Goal: Task Accomplishment & Management: Complete application form

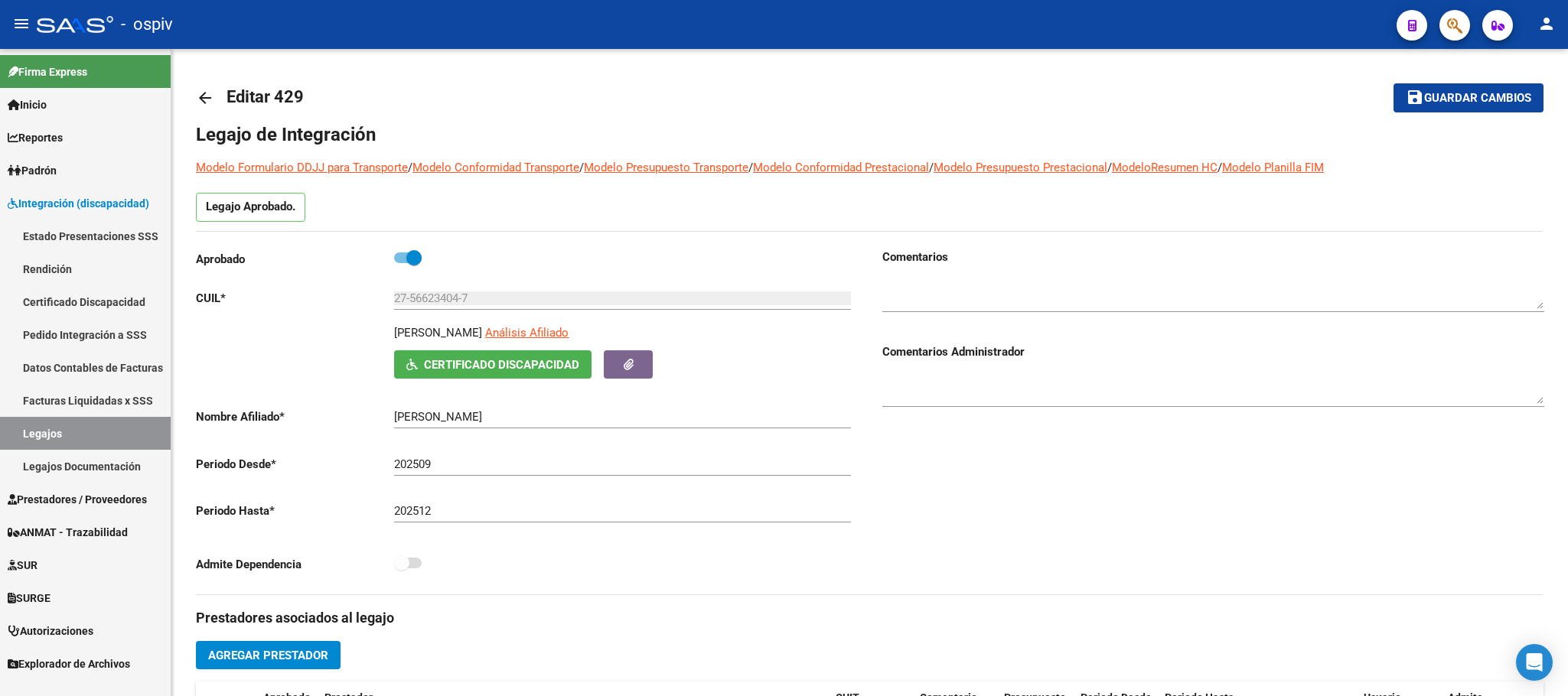
click at [60, 430] on link "Legajos" at bounding box center [85, 433] width 170 height 33
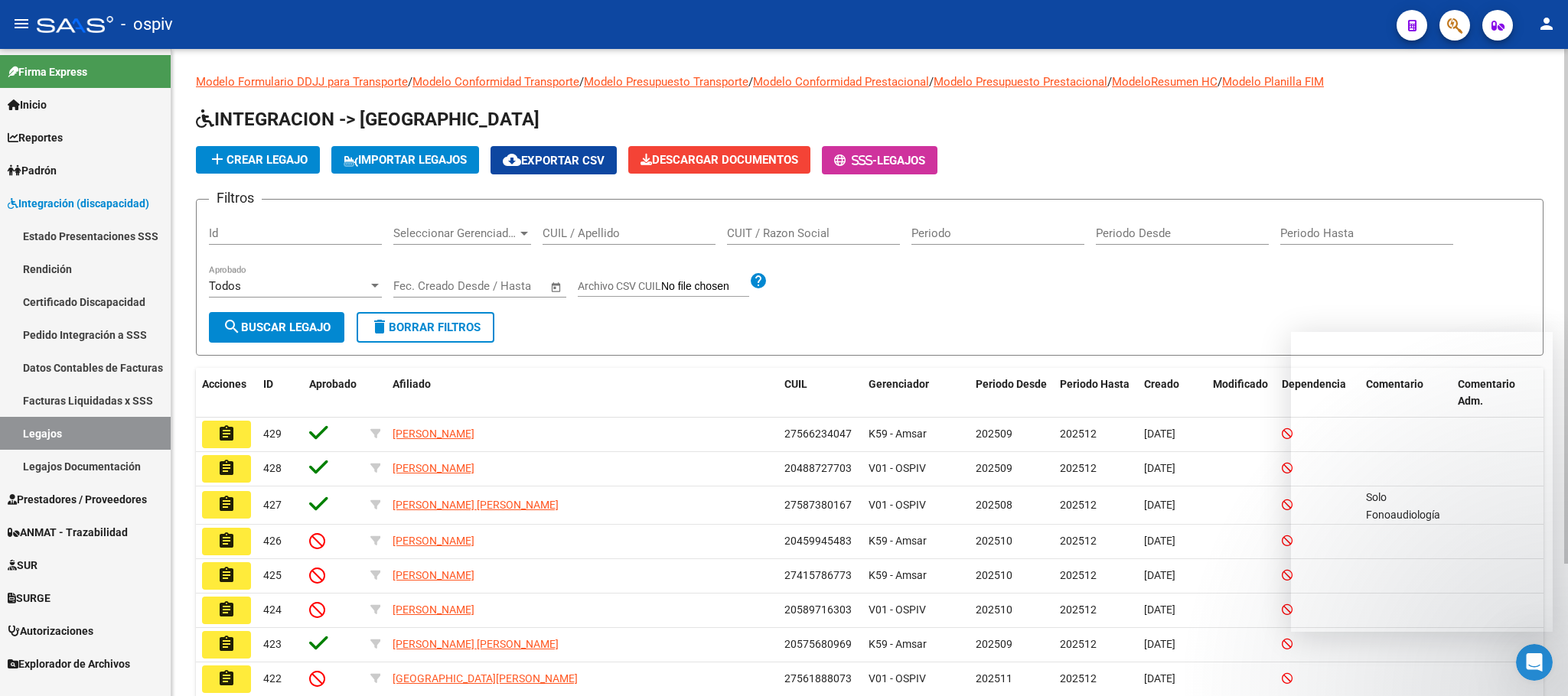
click at [607, 228] on input "CUIL / Apellido" at bounding box center [628, 233] width 173 height 13
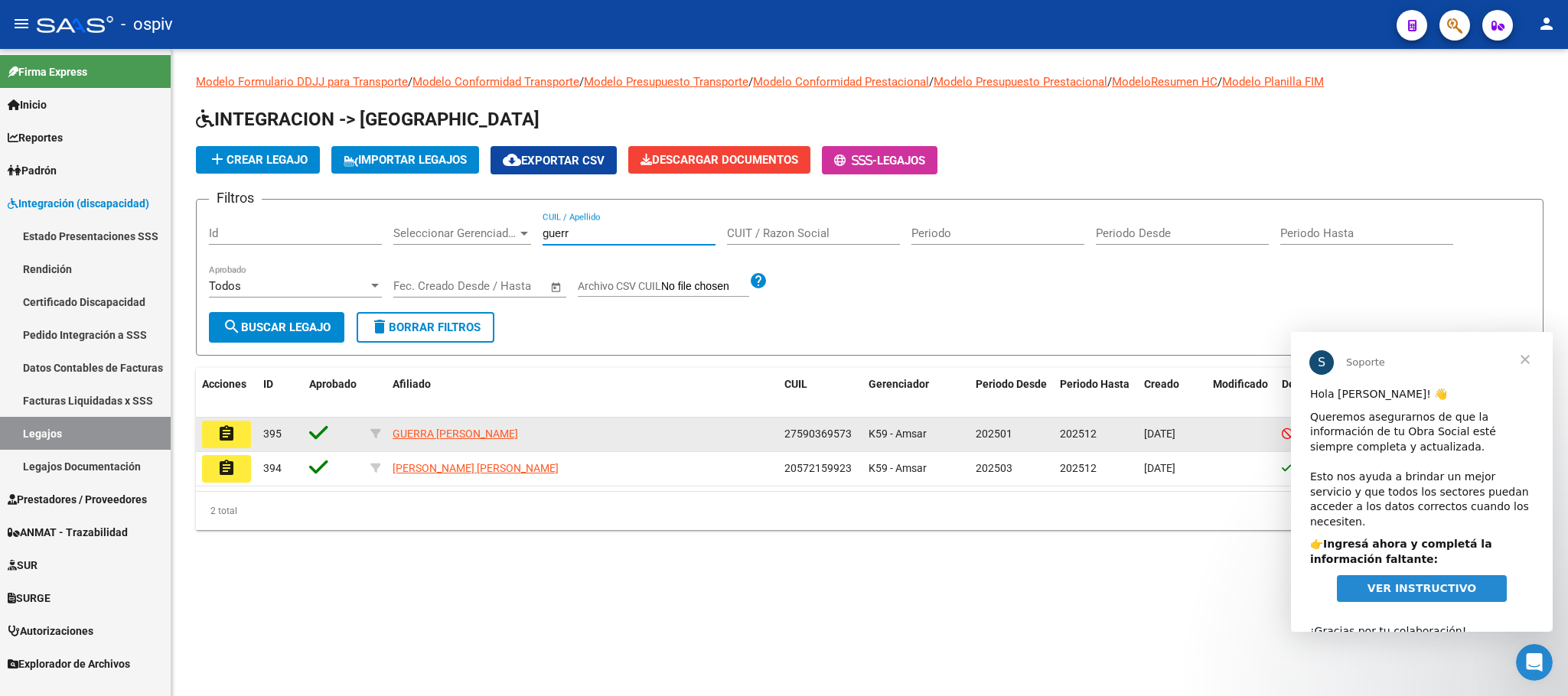
type input "guerr"
click at [220, 435] on mat-icon "assignment" at bounding box center [226, 433] width 18 height 18
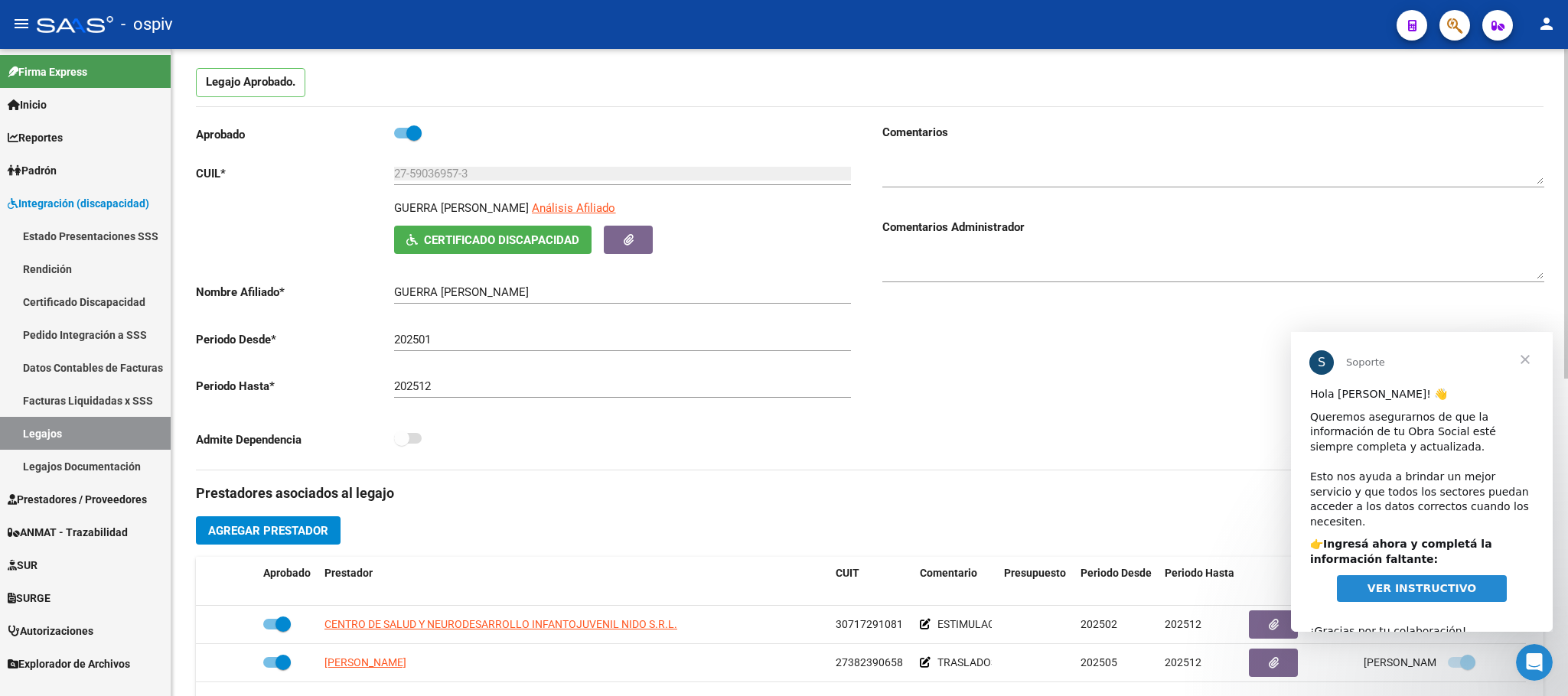
scroll to position [381, 0]
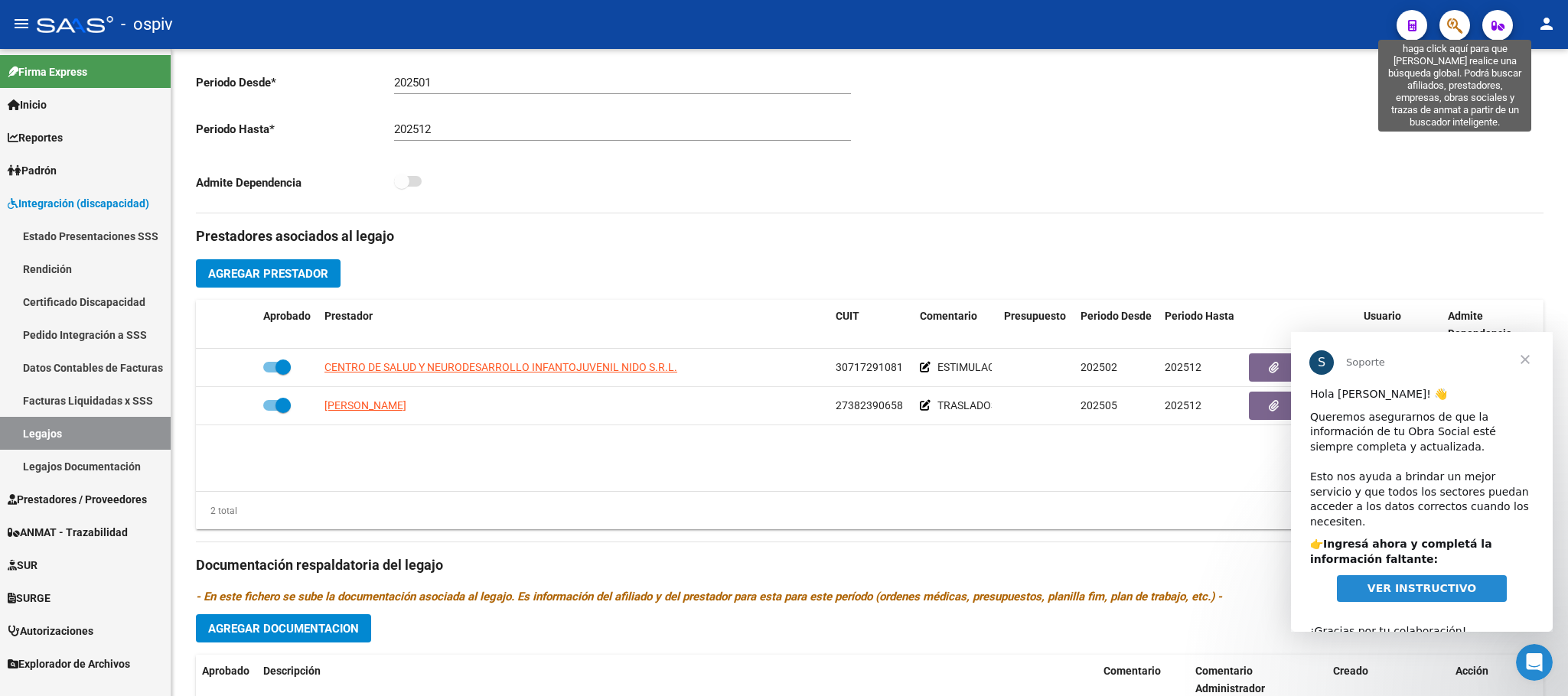
click at [1451, 25] on icon "button" at bounding box center [1454, 26] width 15 height 17
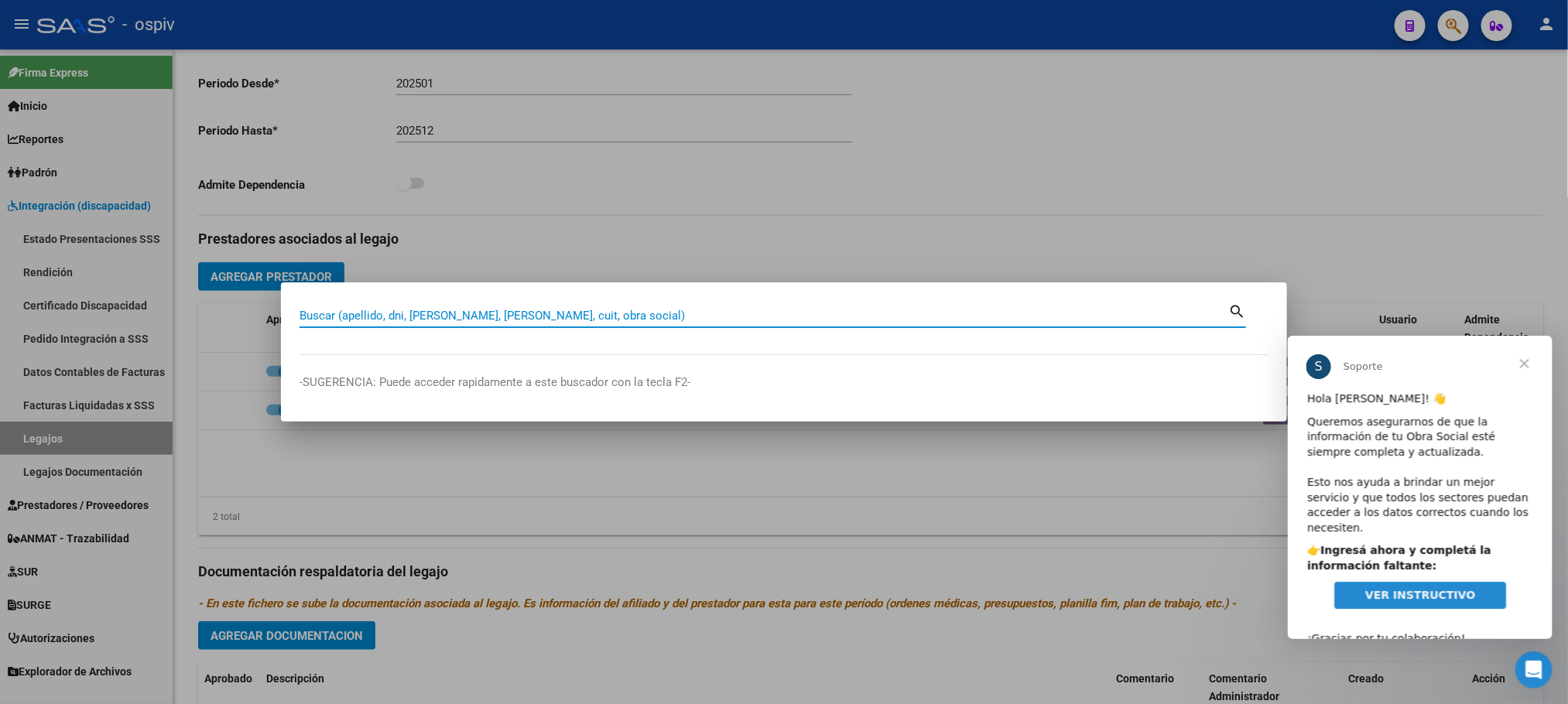
click at [465, 314] on input "Buscar (apellido, dni, [PERSON_NAME], [PERSON_NAME], cuit, obra social)" at bounding box center [764, 315] width 929 height 14
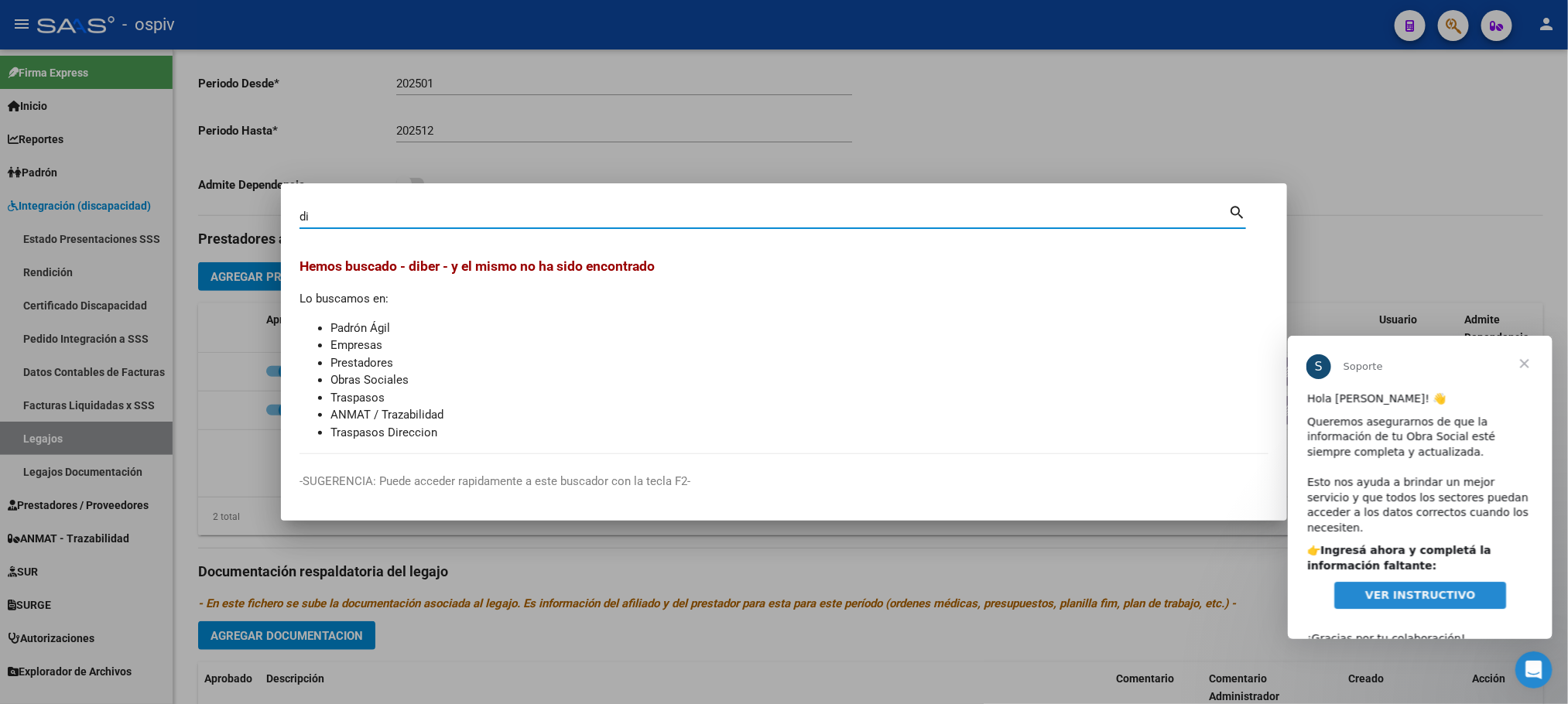
type input "d"
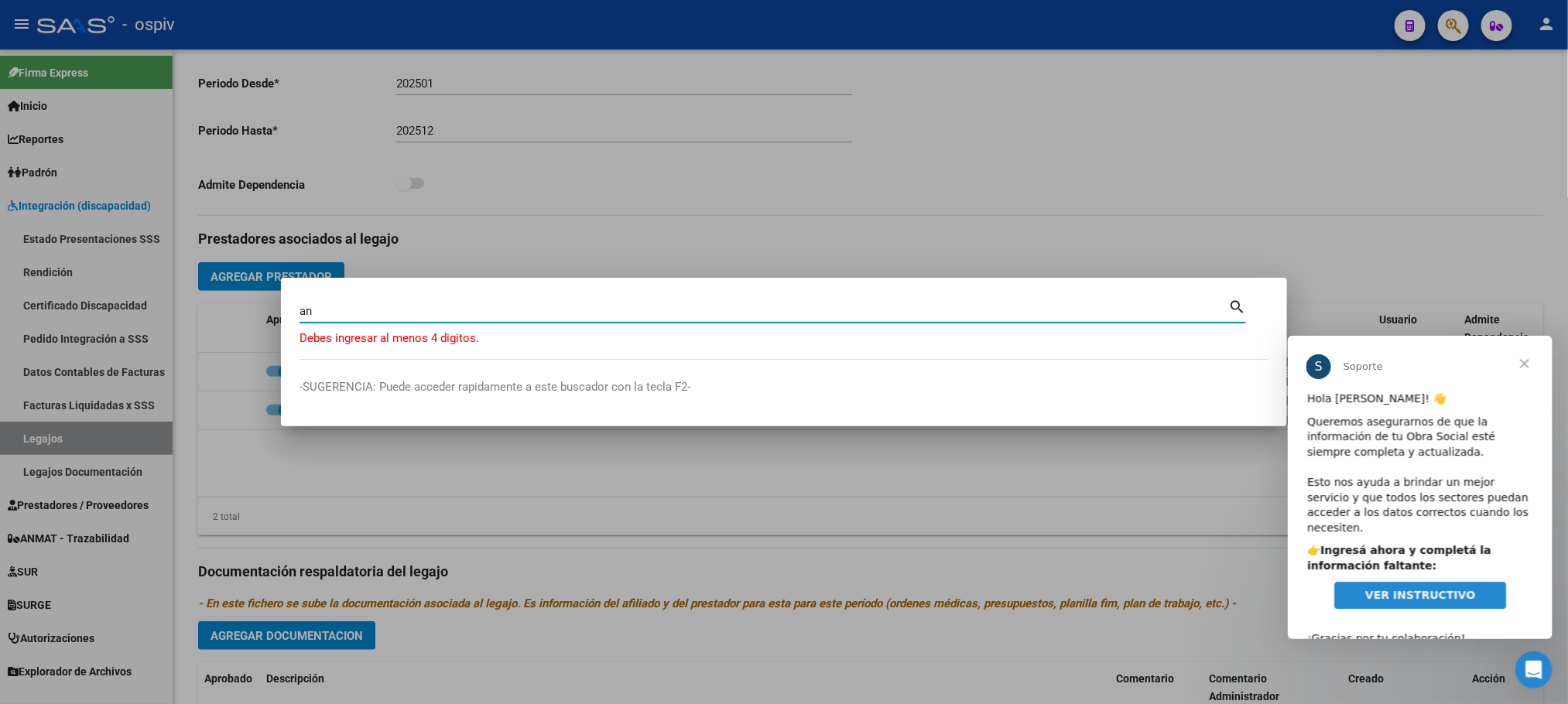
type input "a"
type input "paredes"
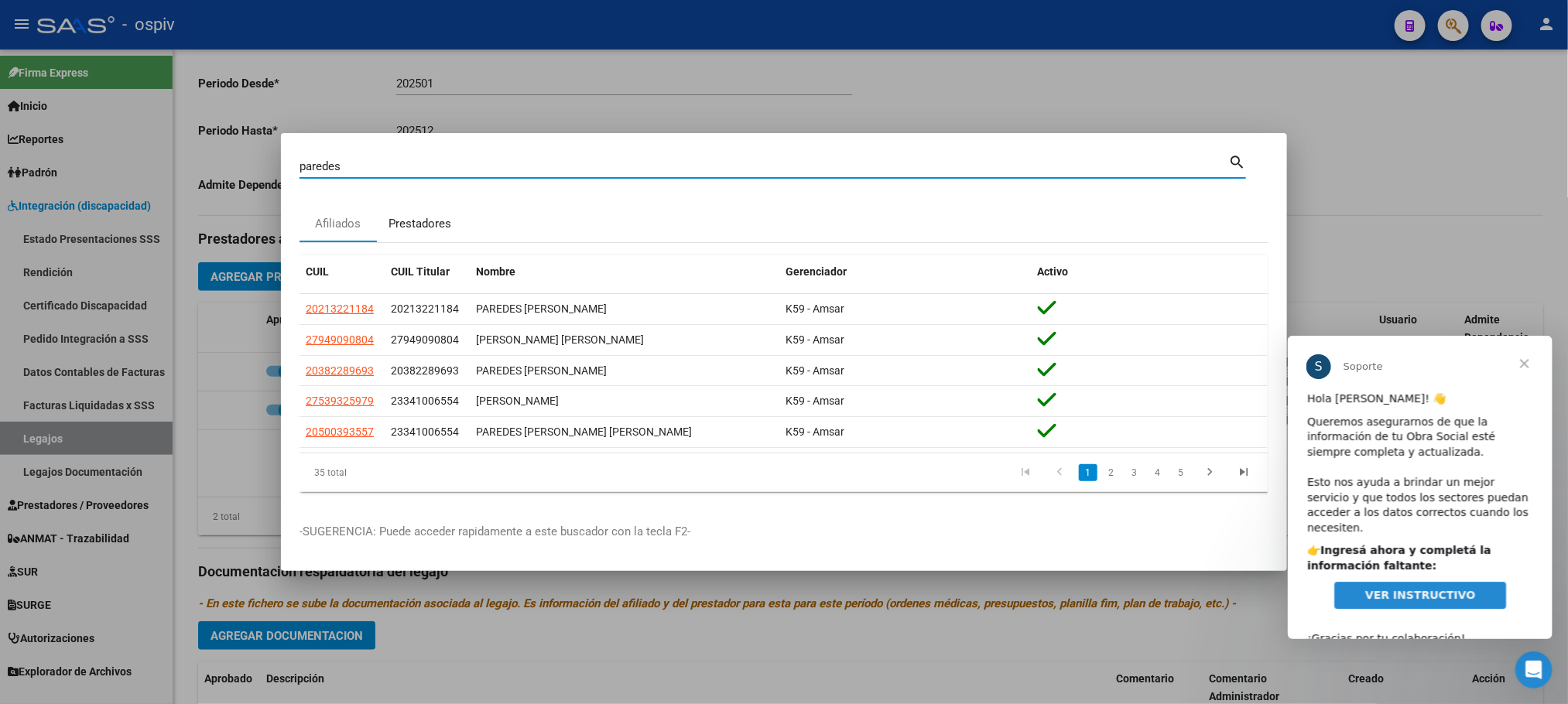
click at [416, 217] on div "Prestadores" at bounding box center [420, 223] width 63 height 17
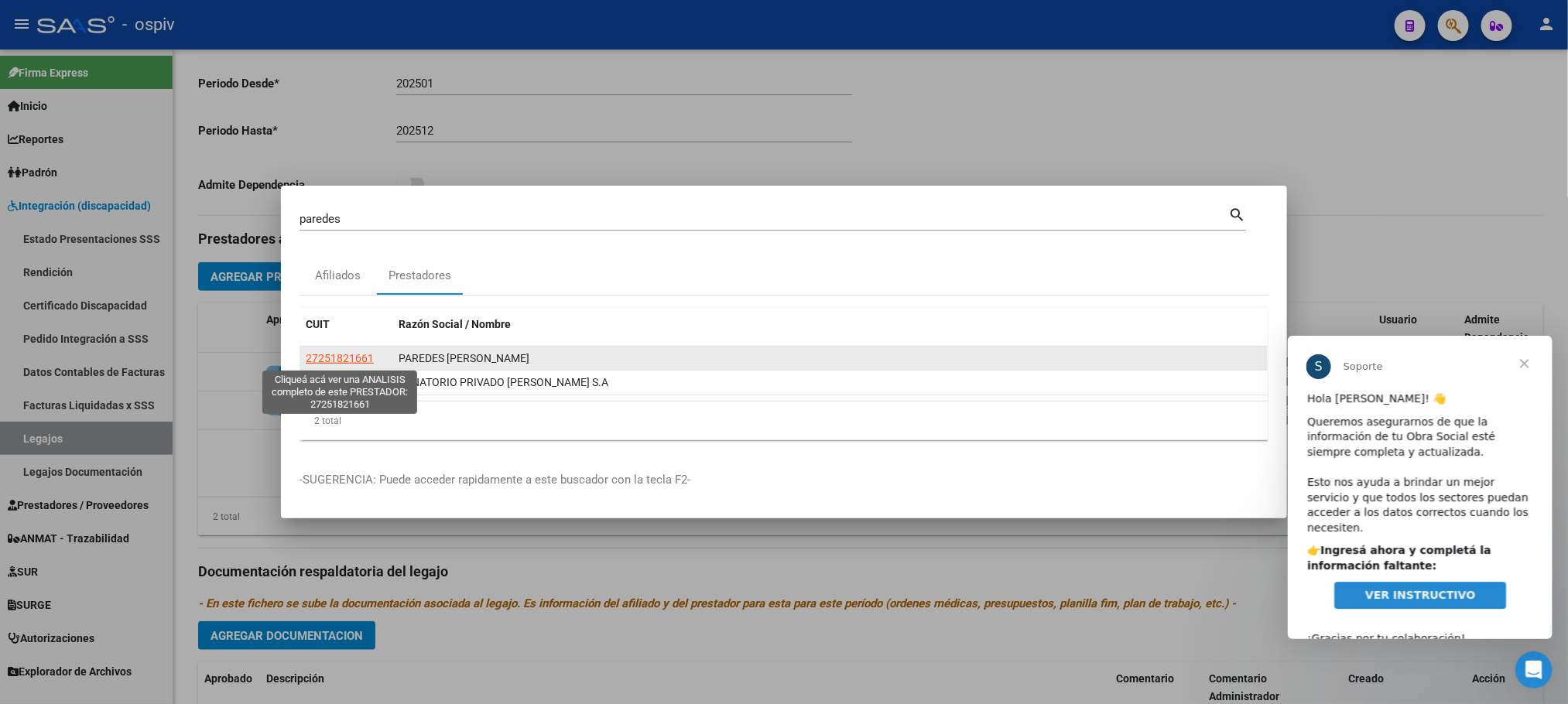
click at [340, 359] on span "27251821661" at bounding box center [340, 358] width 68 height 13
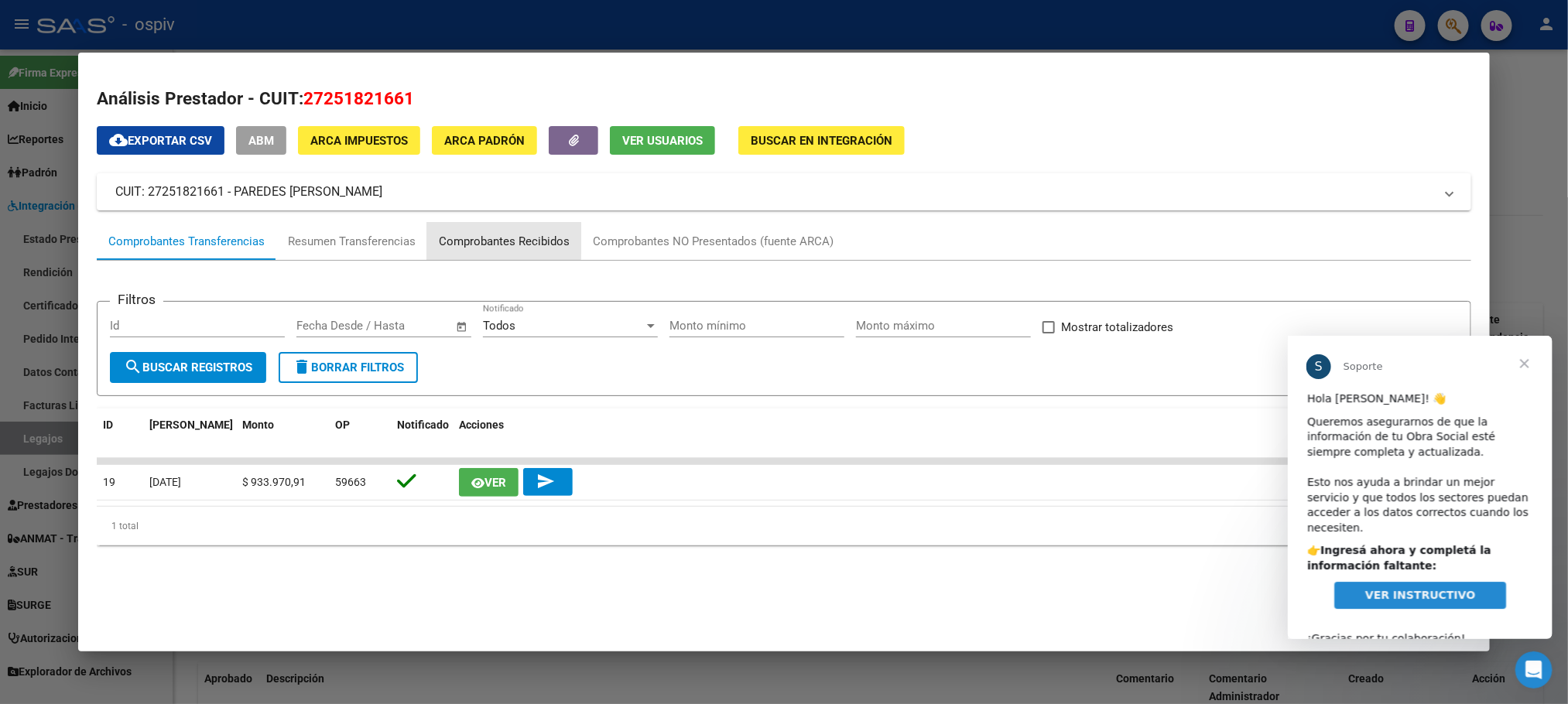
click at [467, 237] on div "Comprobantes Recibidos" at bounding box center [504, 242] width 131 height 17
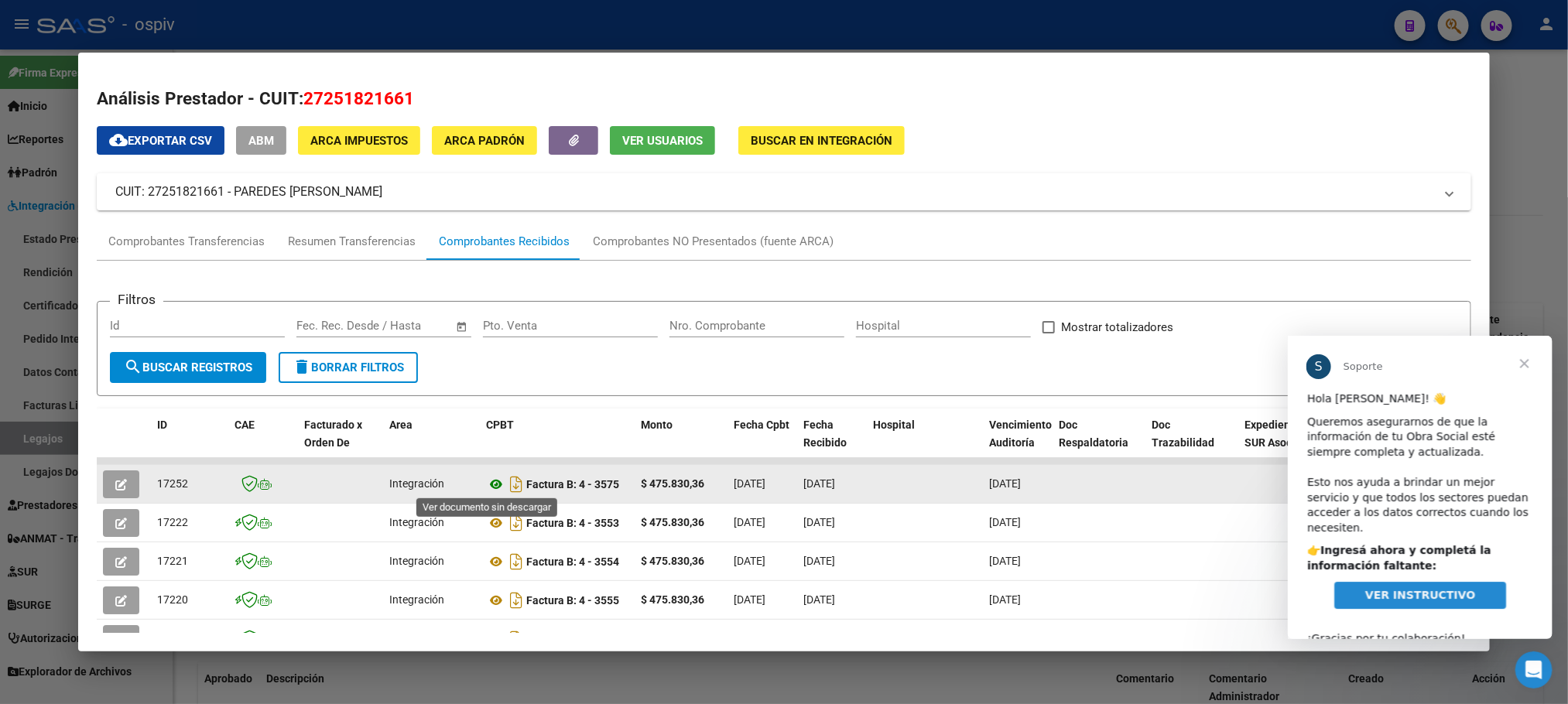
click at [487, 479] on icon at bounding box center [496, 484] width 20 height 18
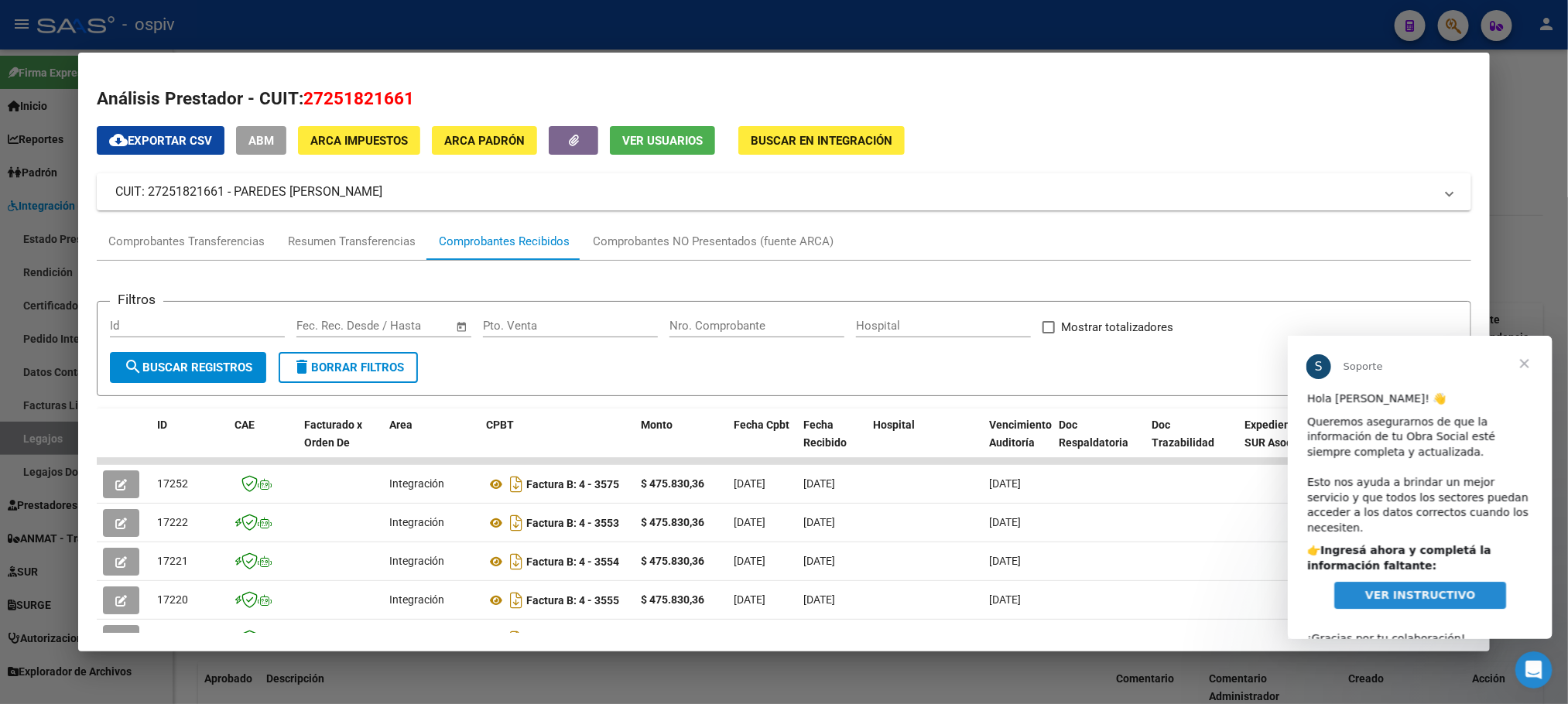
drag, startPoint x: 404, startPoint y: 100, endPoint x: 298, endPoint y: 98, distance: 106.0
click at [304, 98] on span "27251821661" at bounding box center [359, 98] width 110 height 20
copy span "27251821661"
click at [348, 21] on div at bounding box center [784, 352] width 1568 height 704
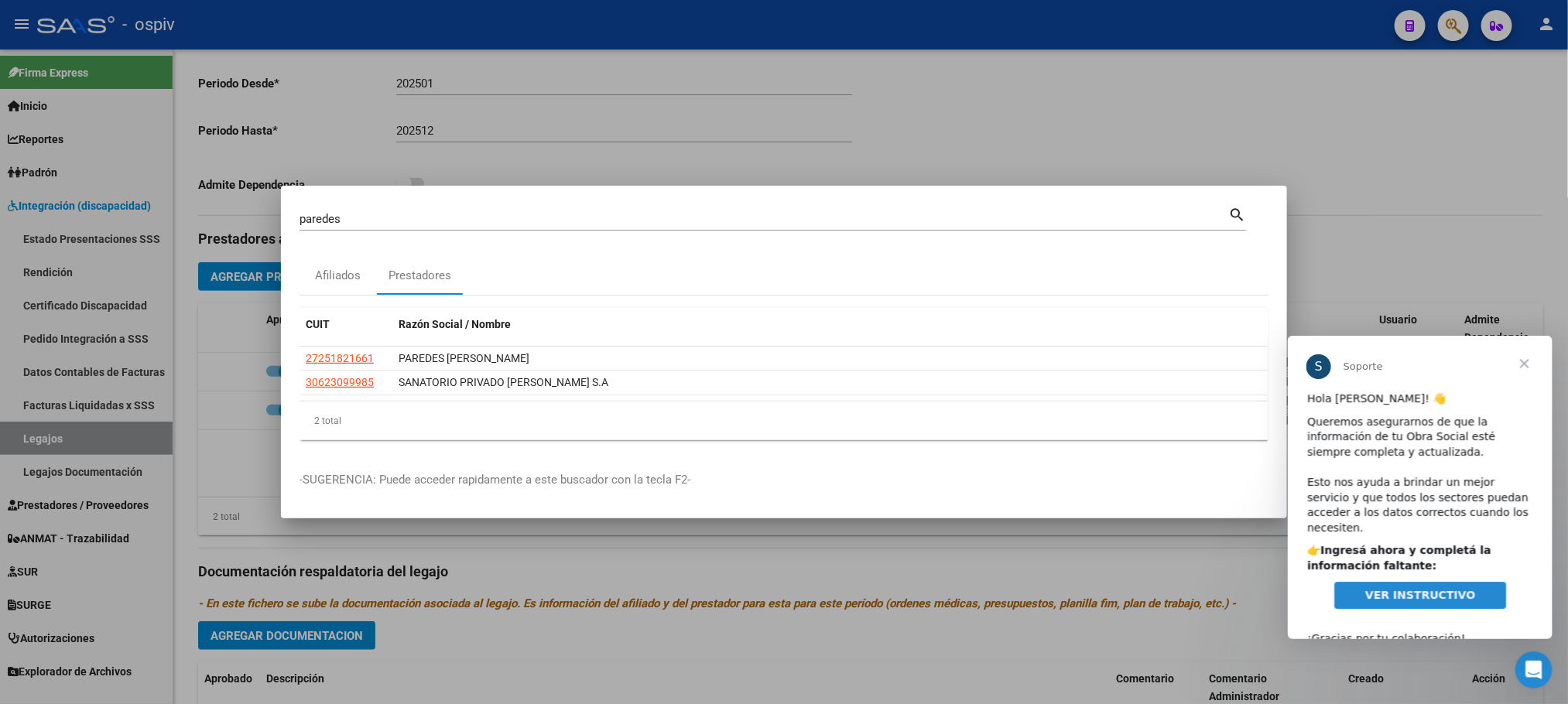
click at [348, 19] on div at bounding box center [784, 352] width 1568 height 704
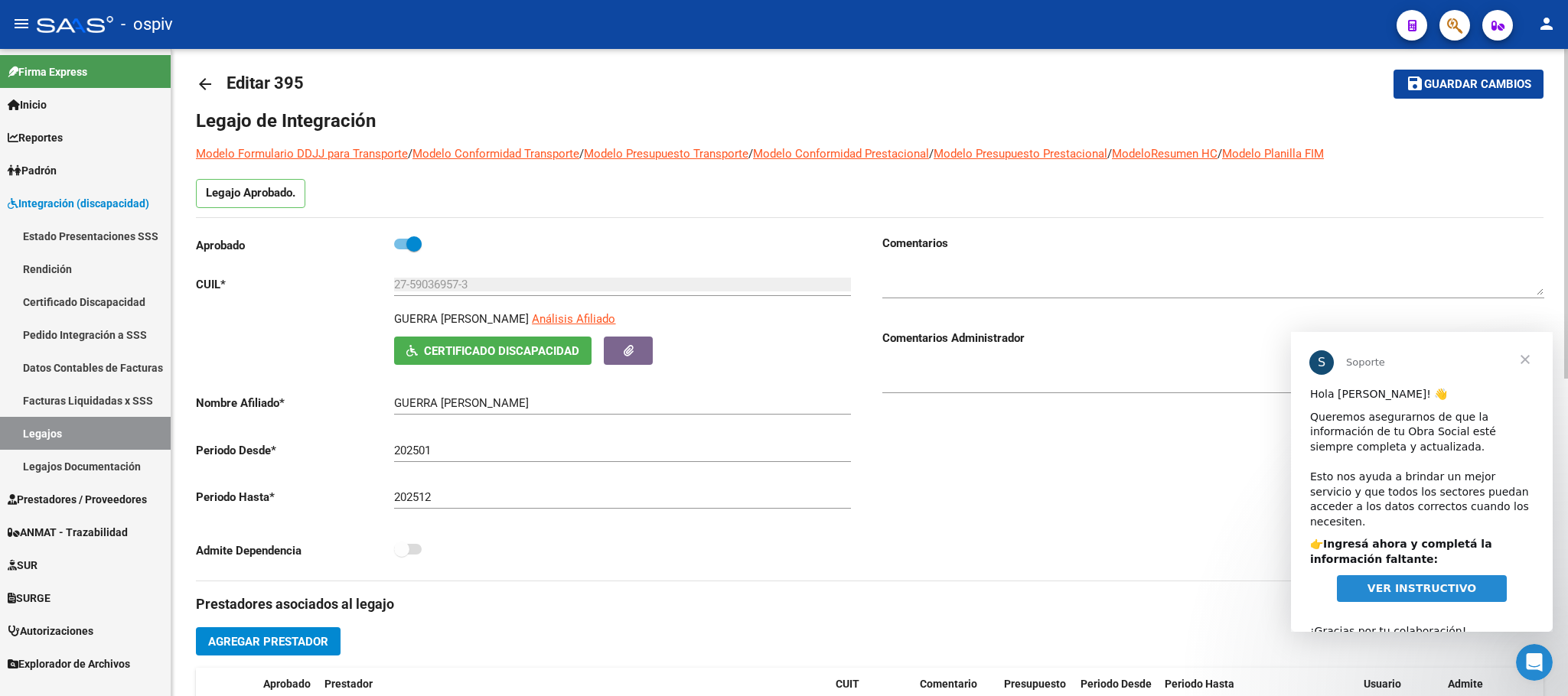
scroll to position [0, 0]
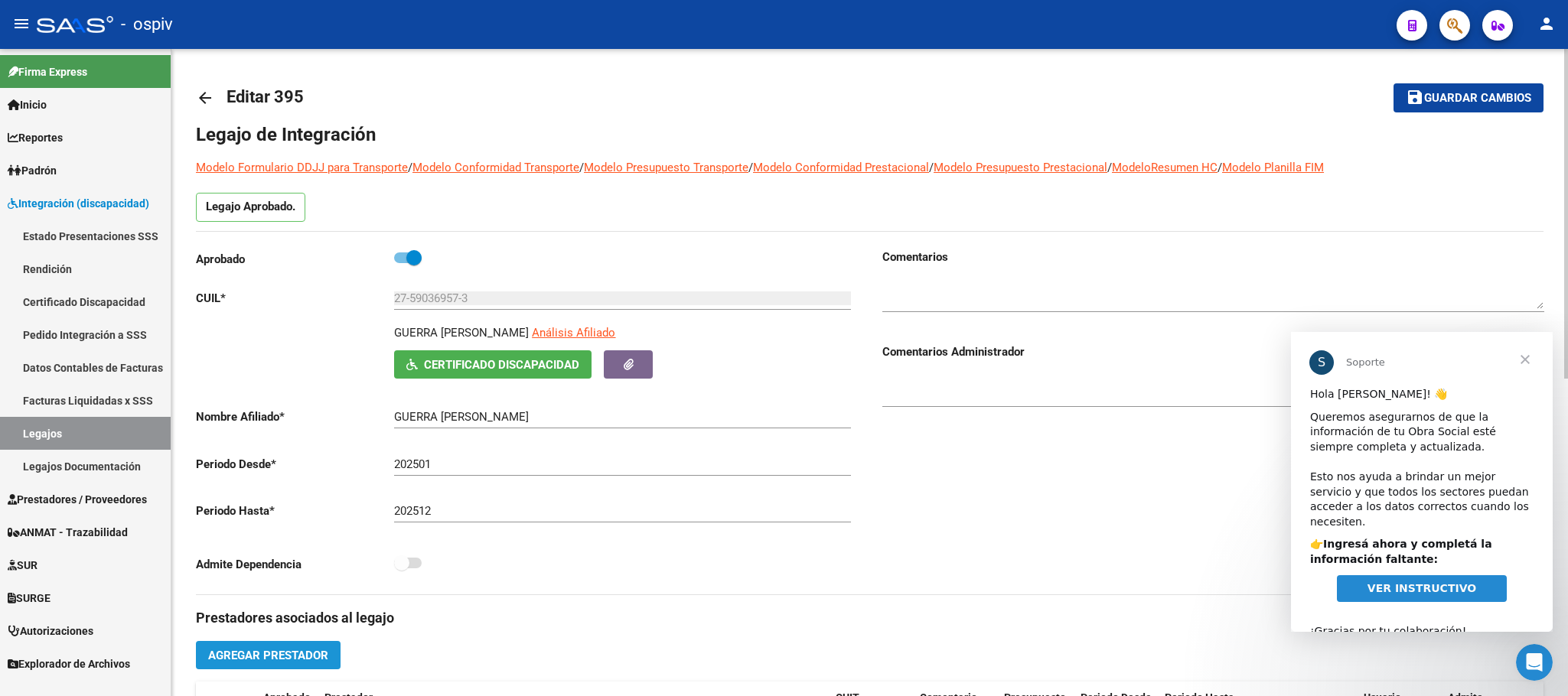
click at [247, 663] on span "Agregar Prestador" at bounding box center [269, 656] width 120 height 13
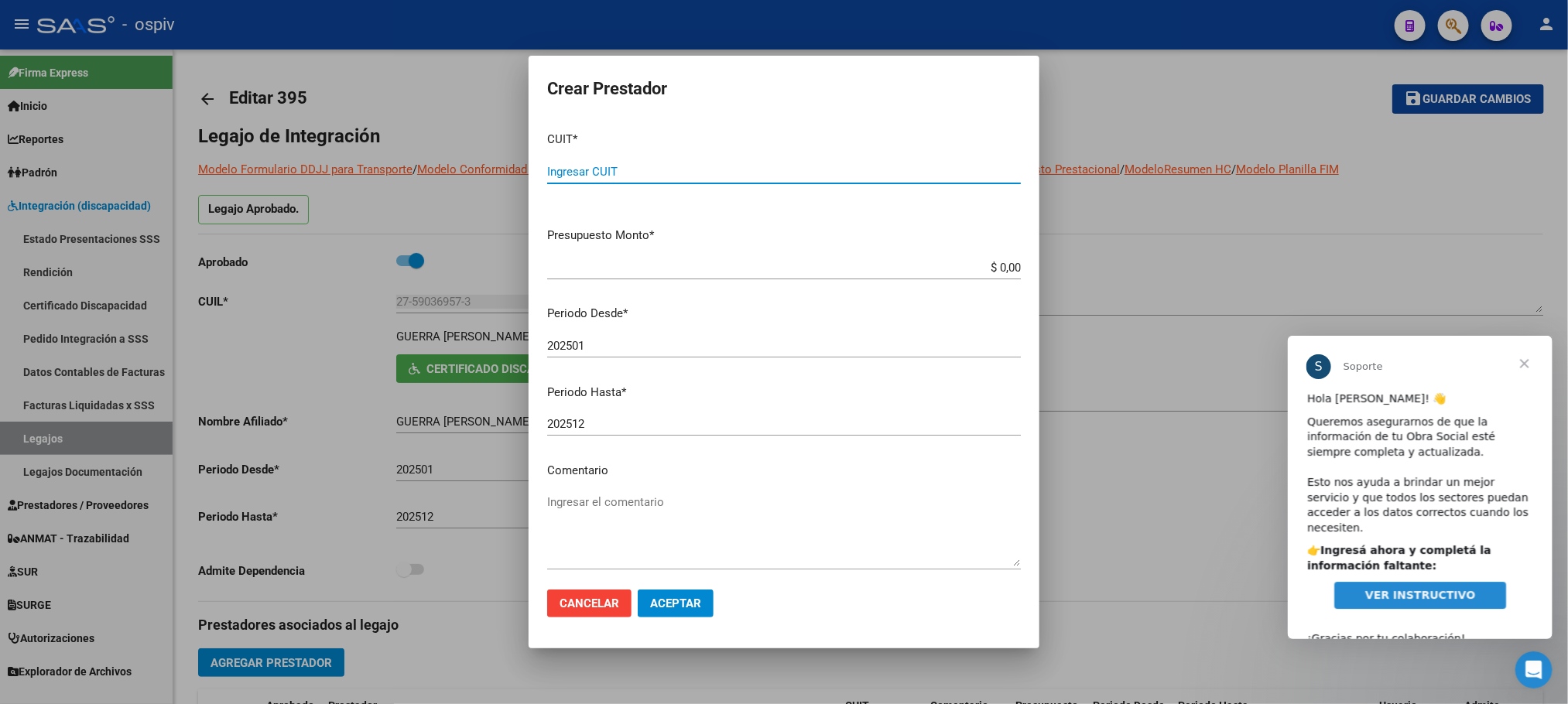
click at [600, 351] on input "202501" at bounding box center [784, 346] width 474 height 14
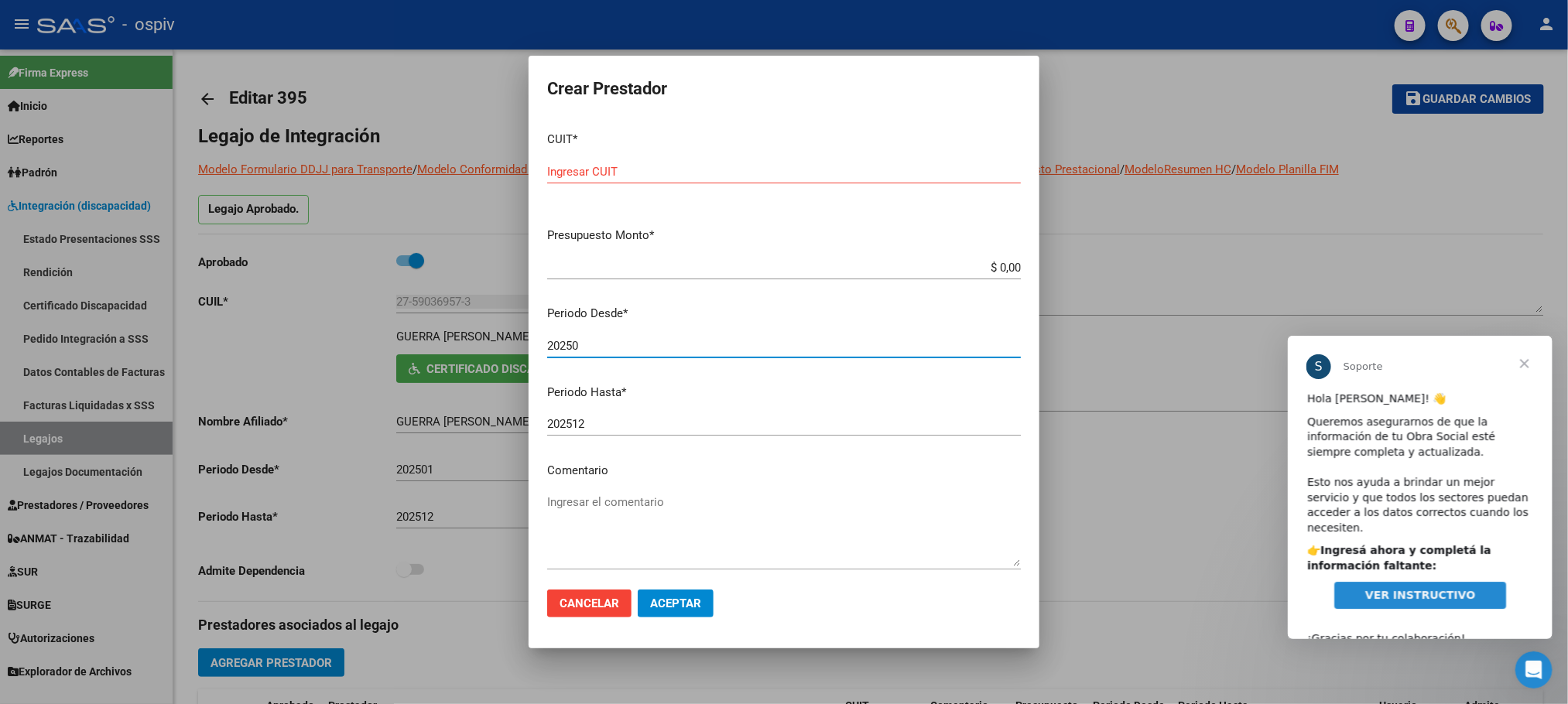
type input "20250"
click at [1389, 225] on div at bounding box center [784, 352] width 1568 height 704
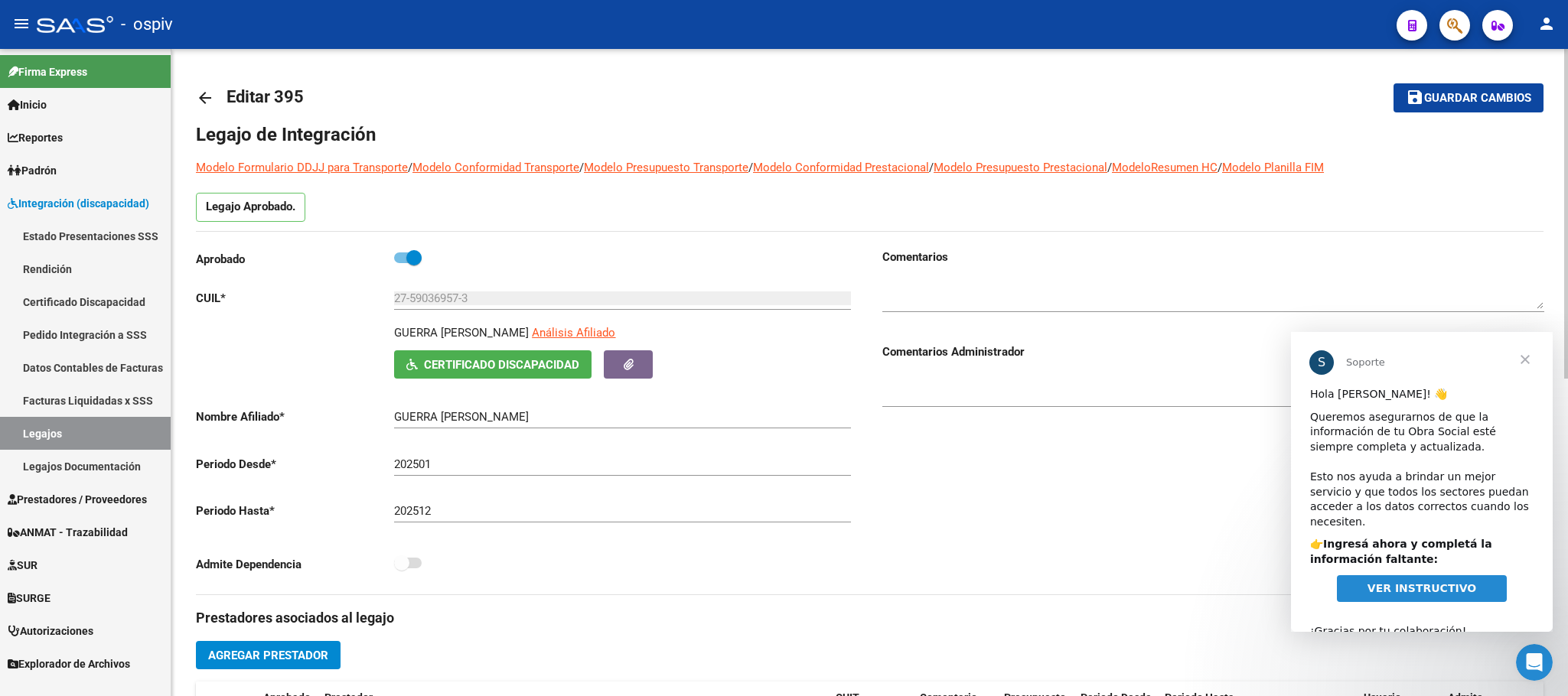
scroll to position [191, 0]
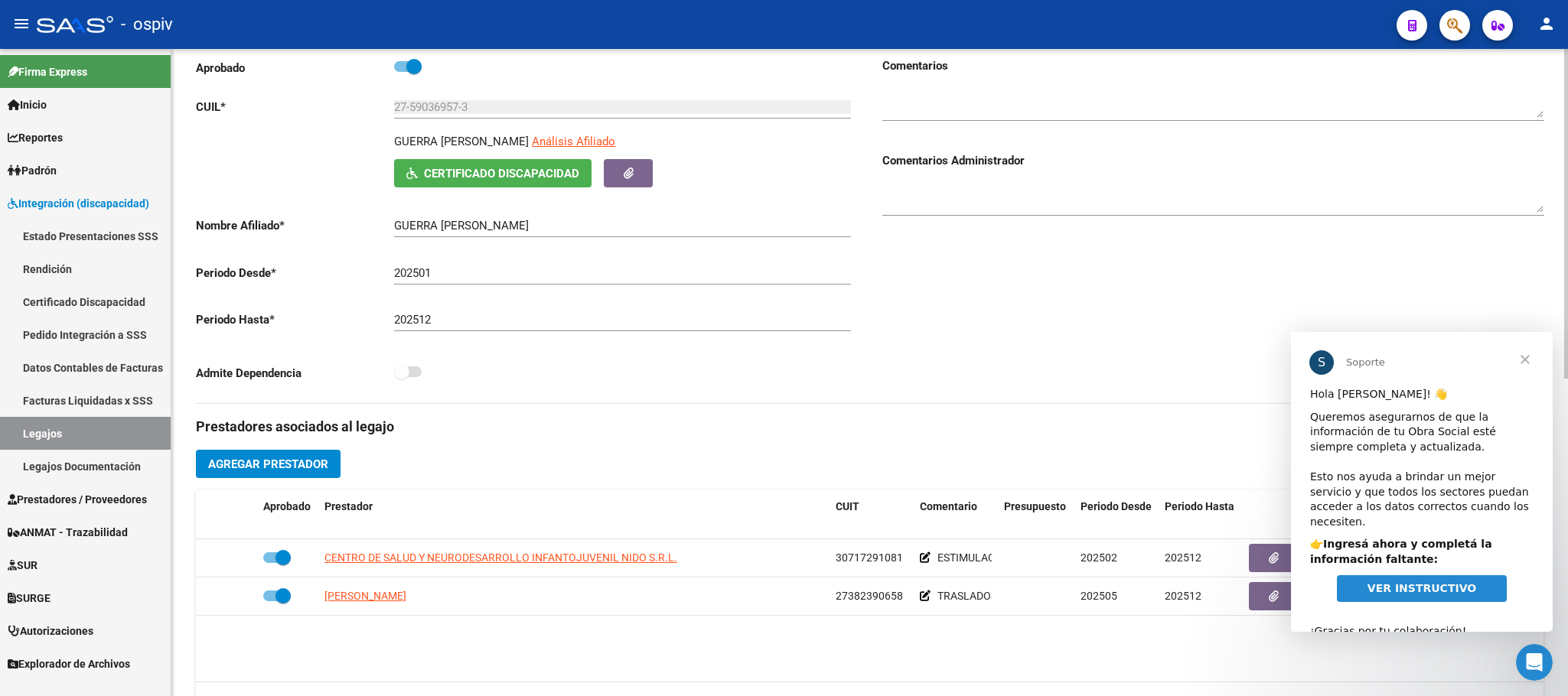
click at [247, 469] on span "Agregar Prestador" at bounding box center [269, 465] width 120 height 13
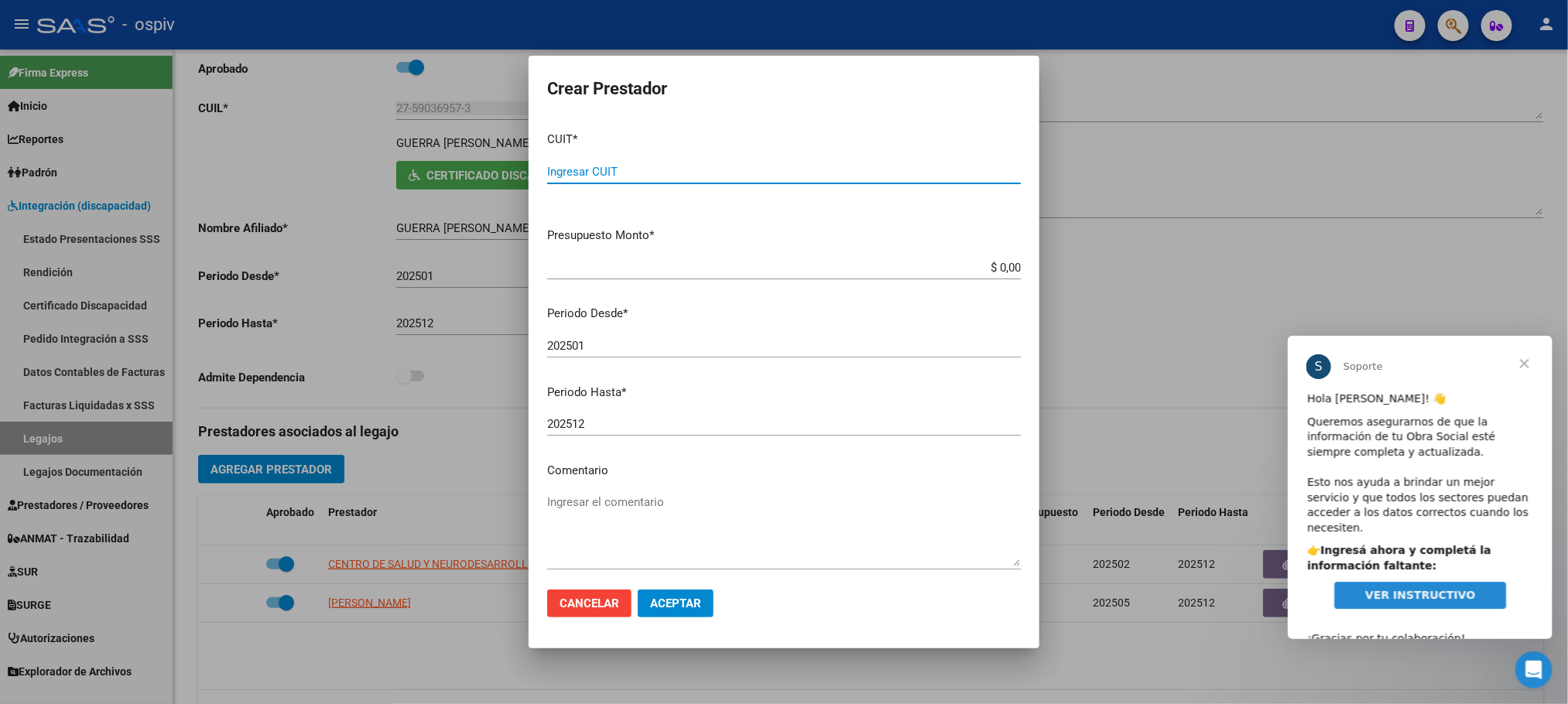
click at [598, 172] on input "Ingresar CUIT" at bounding box center [784, 171] width 474 height 14
paste input "27-25182166-1"
type input "27-25182166-1"
click at [606, 348] on input "202501" at bounding box center [784, 346] width 474 height 14
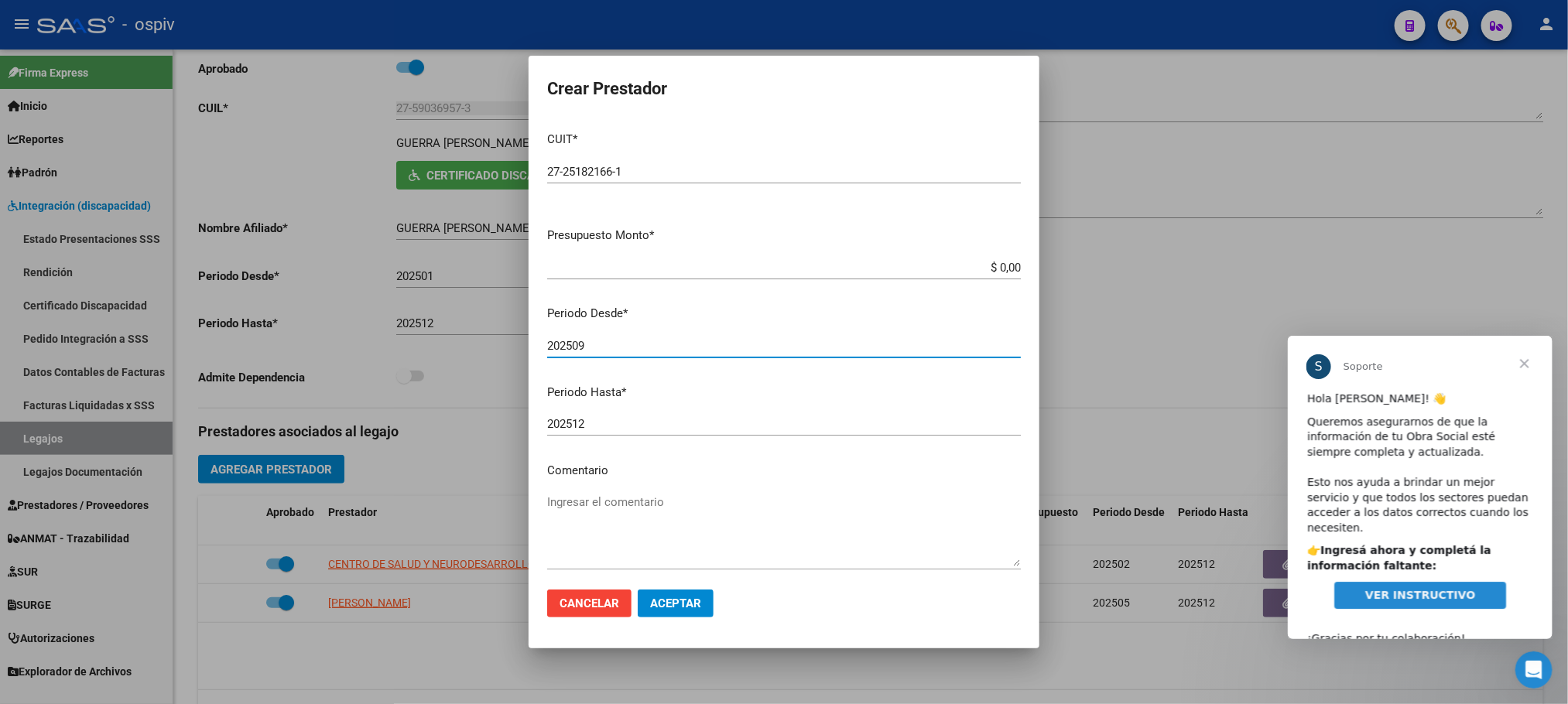
type input "202509"
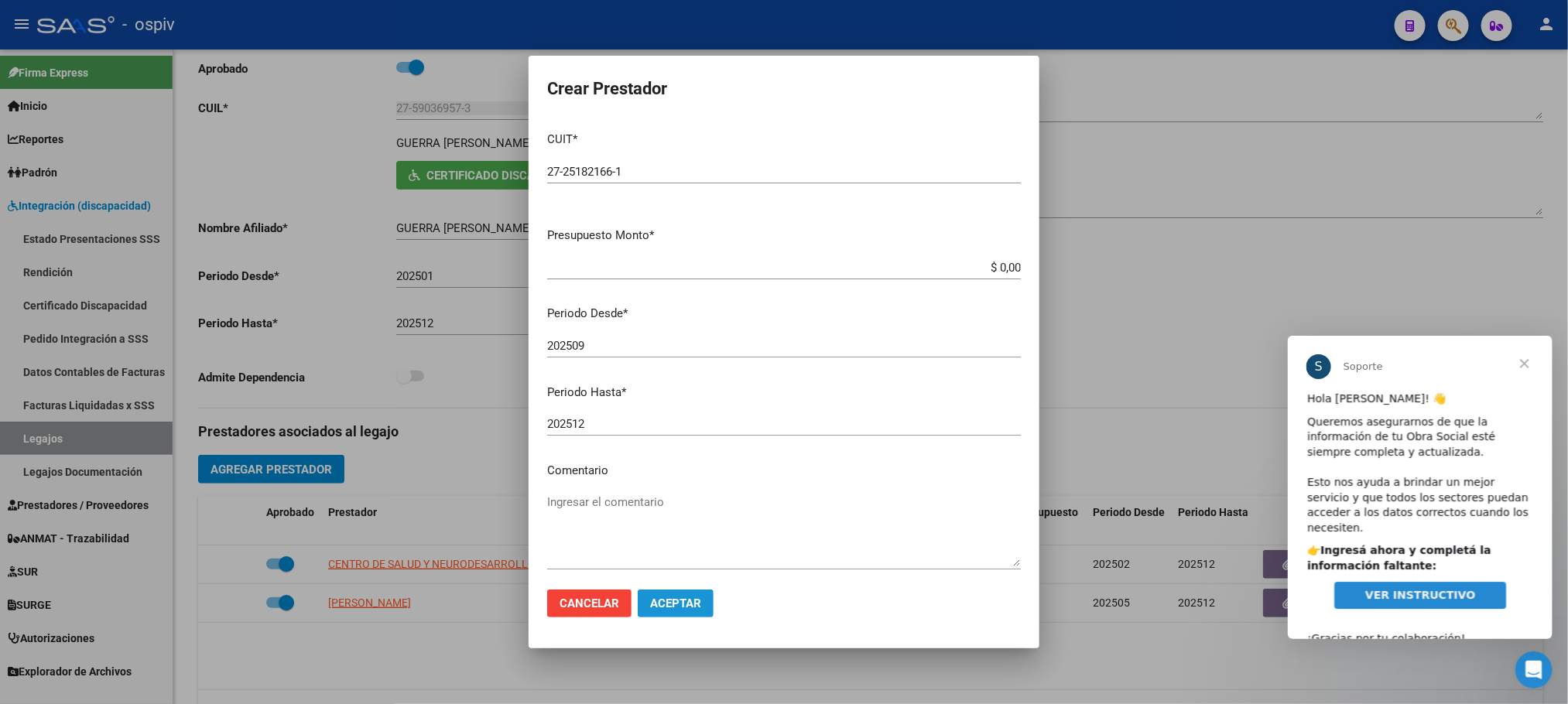
click at [681, 616] on button "Aceptar" at bounding box center [675, 603] width 75 height 28
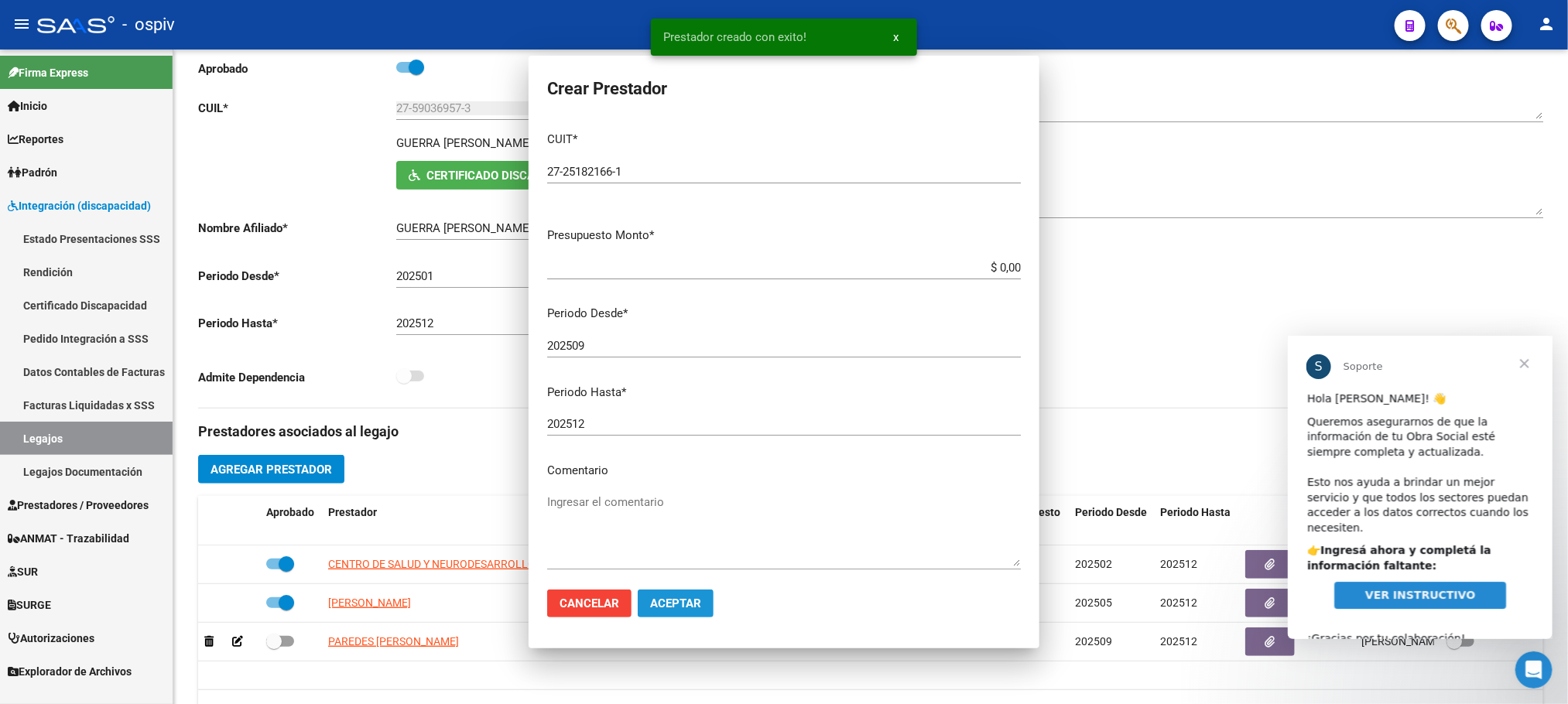
click at [688, 601] on span "Aceptar" at bounding box center [675, 603] width 51 height 14
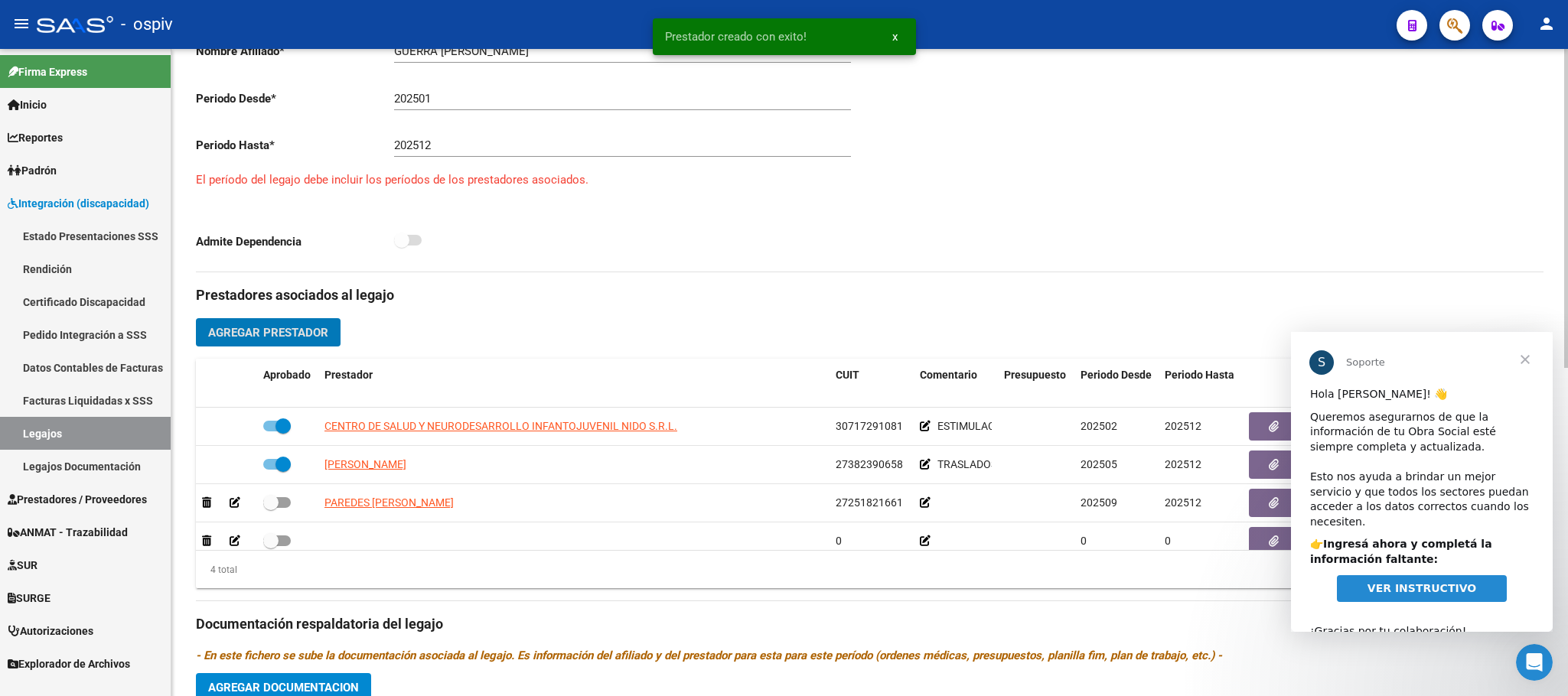
scroll to position [574, 0]
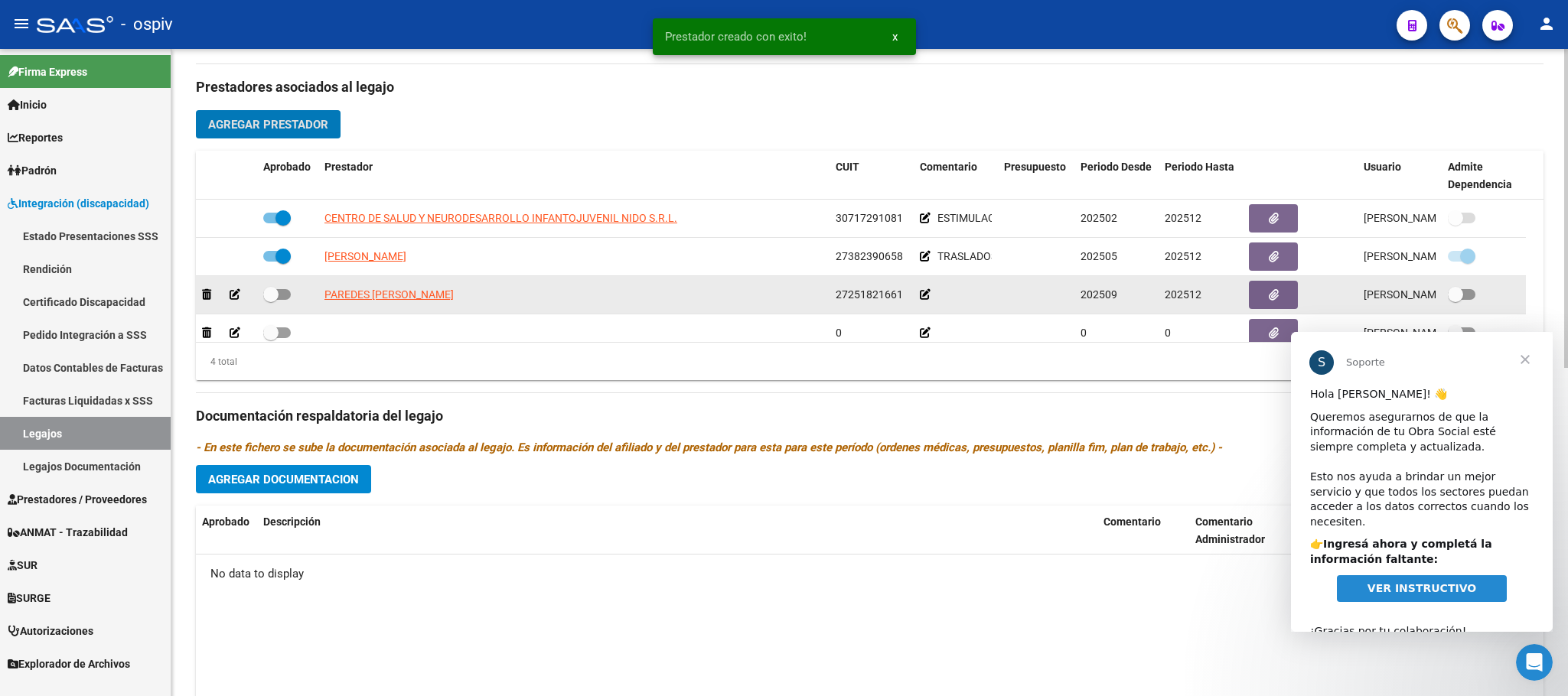
click at [286, 299] on span at bounding box center [276, 294] width 28 height 11
click at [271, 300] on input "checkbox" at bounding box center [271, 300] width 1 height 1
checkbox input "true"
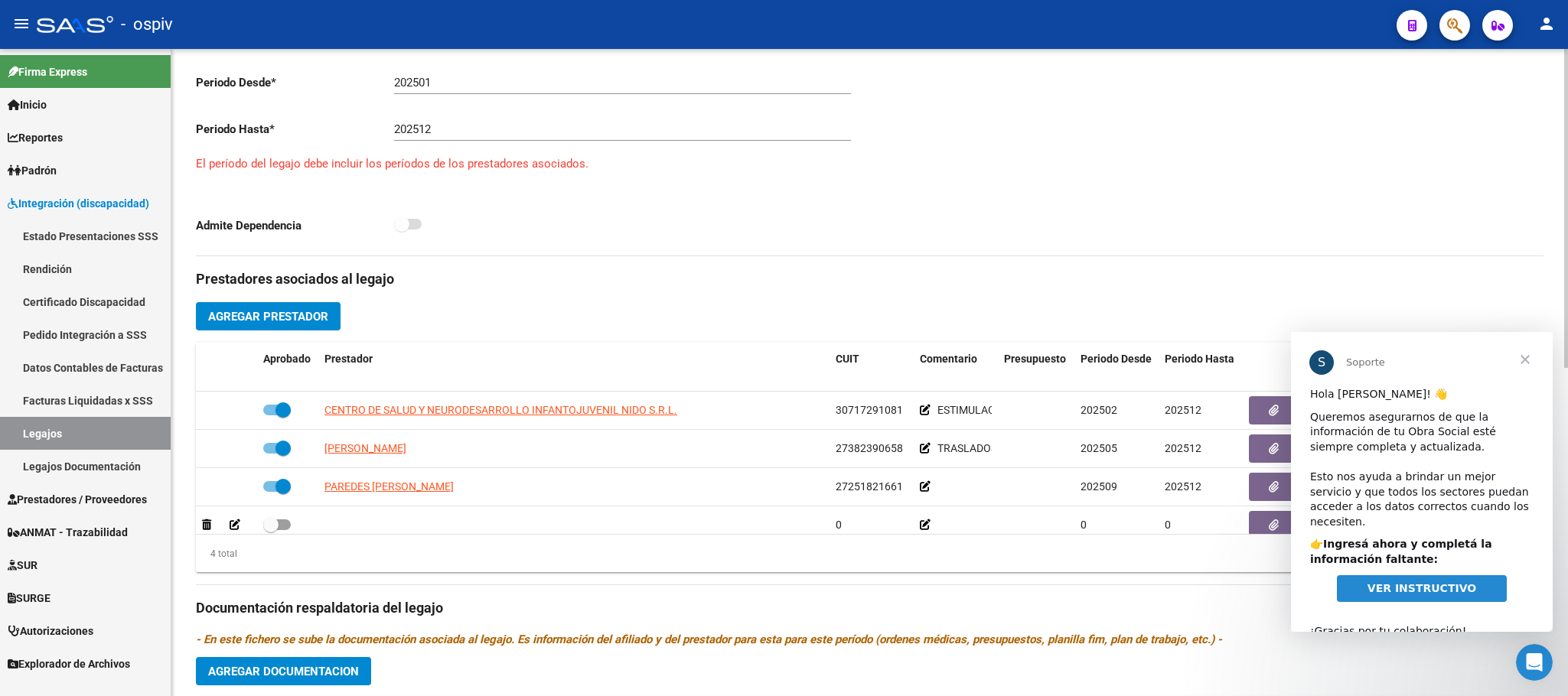
scroll to position [0, 0]
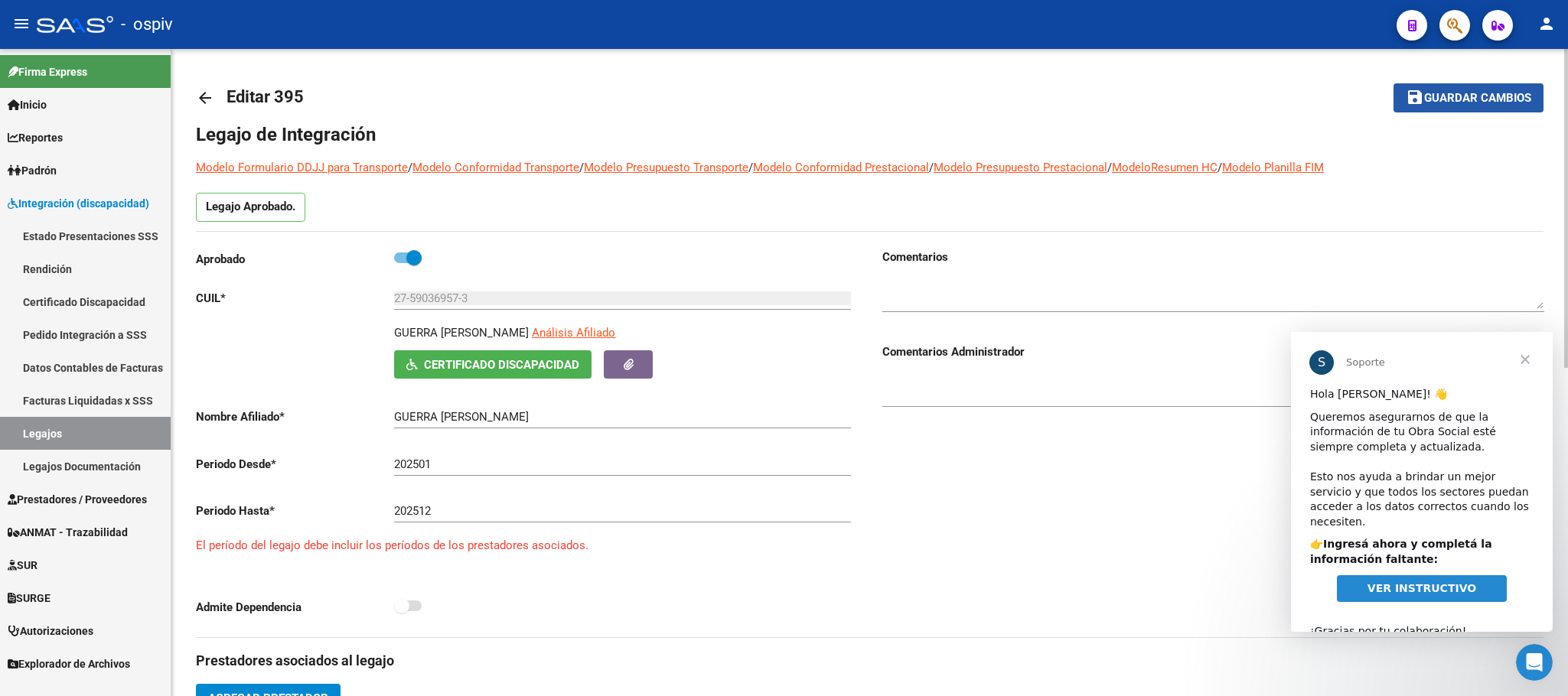
click at [1479, 94] on span "Guardar cambios" at bounding box center [1477, 98] width 107 height 13
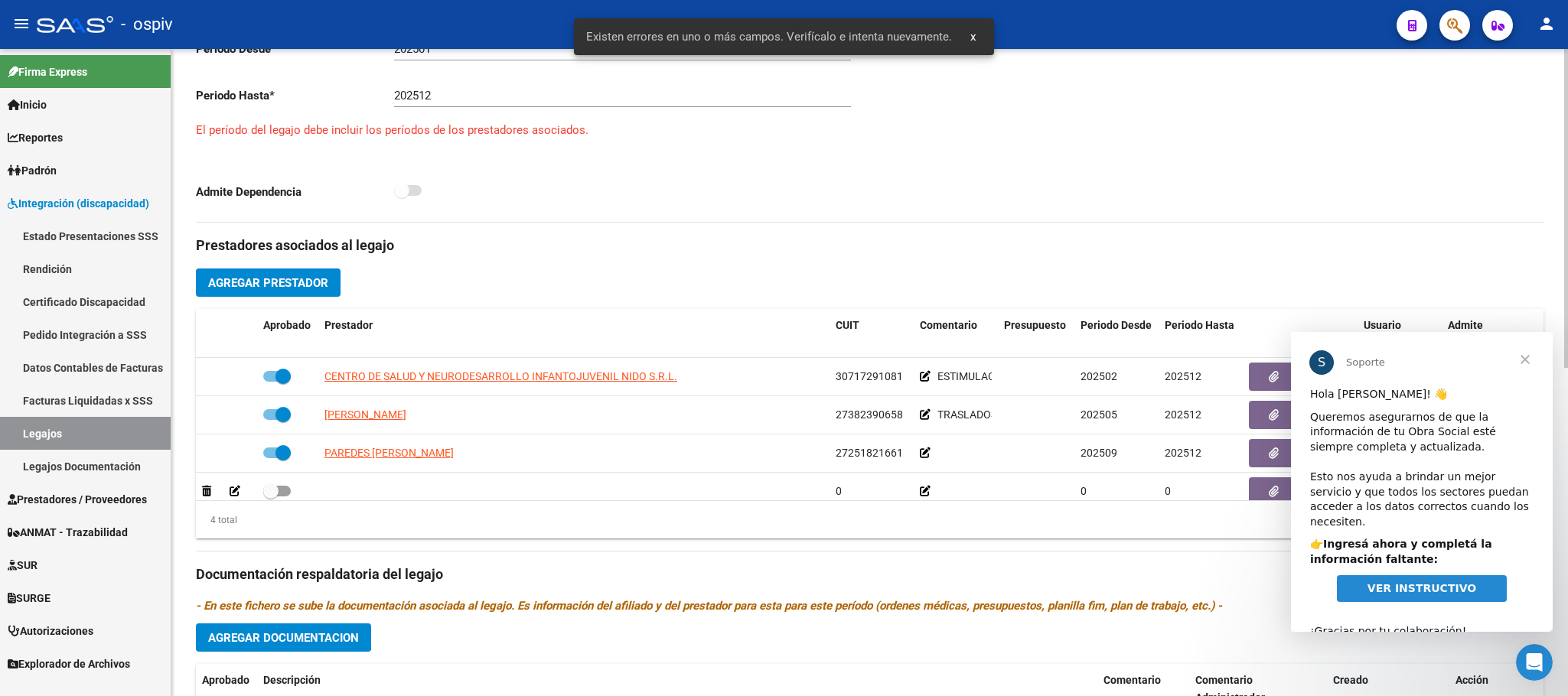
scroll to position [574, 0]
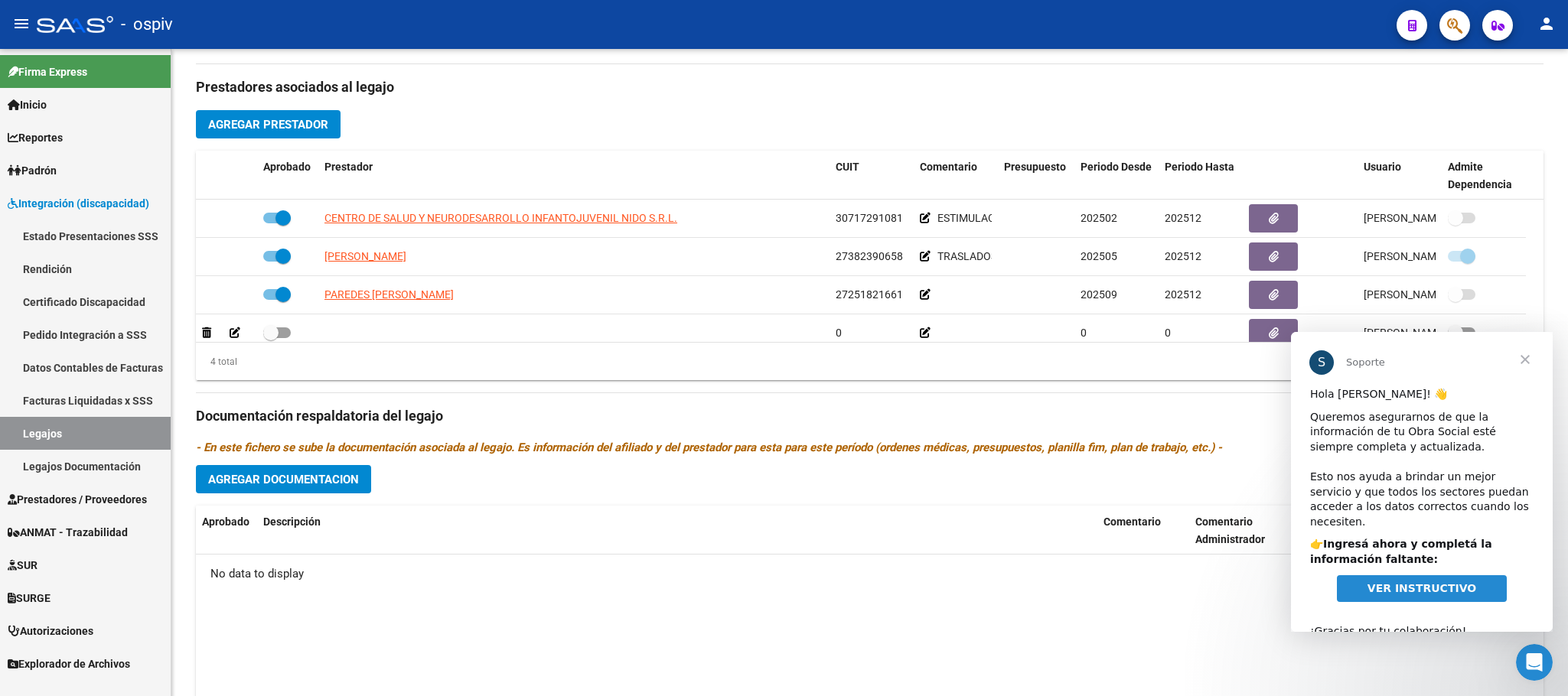
click at [1523, 362] on span "Cerrar" at bounding box center [1525, 359] width 55 height 55
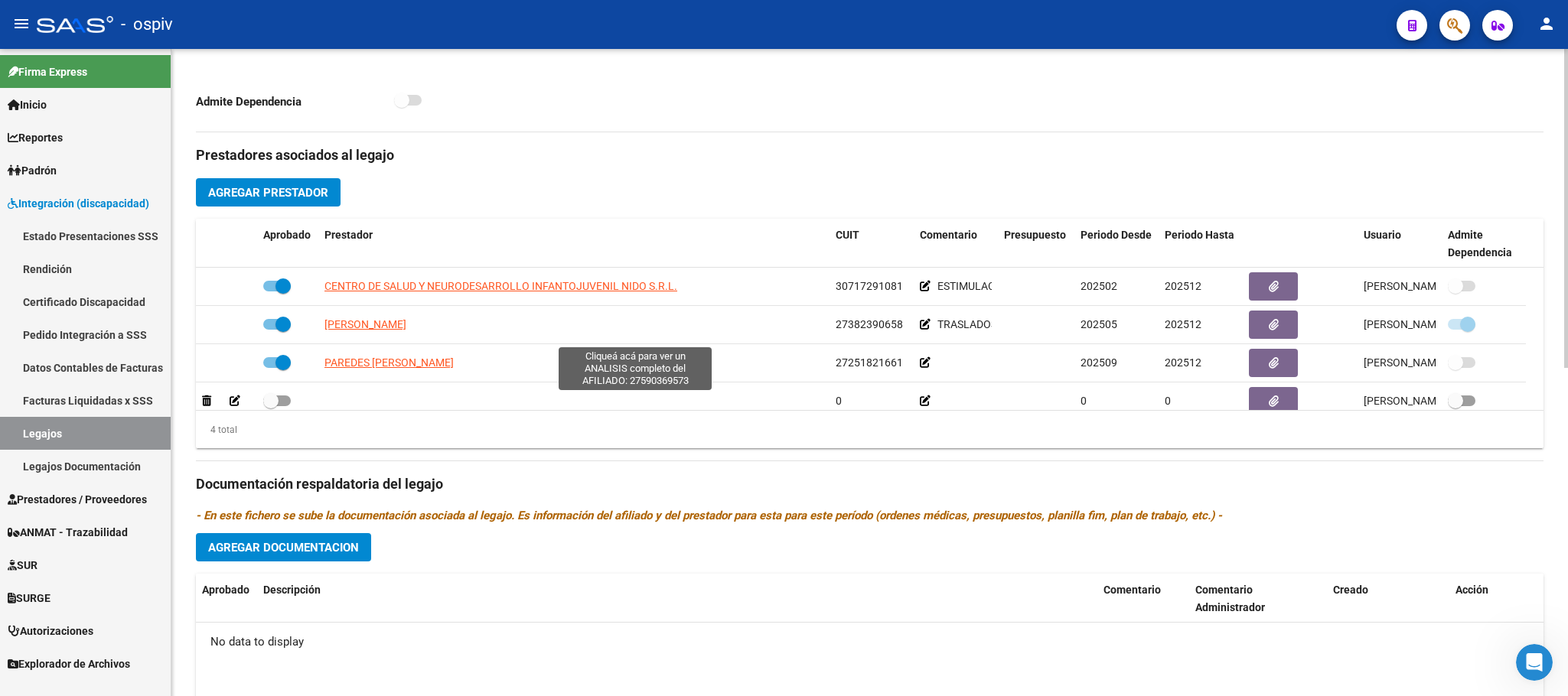
scroll to position [574, 0]
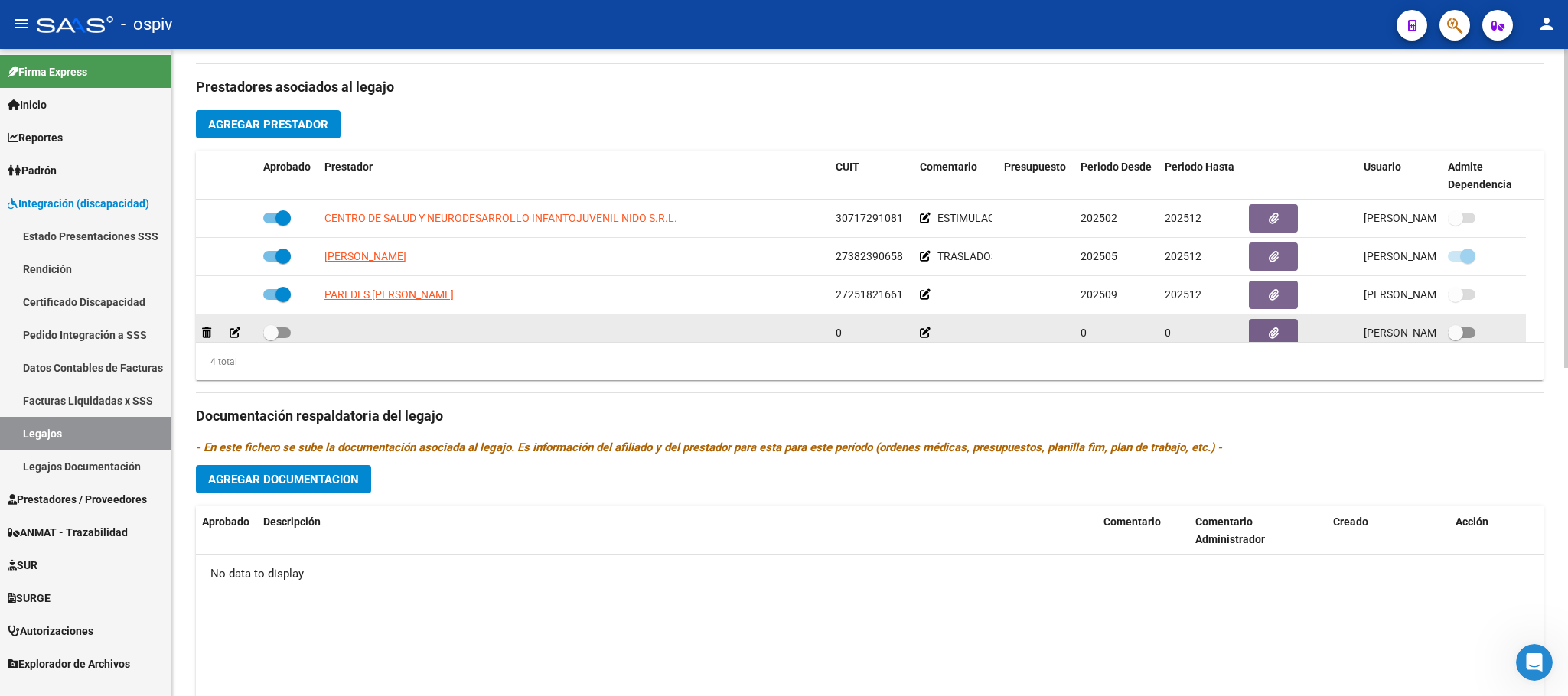
click at [269, 329] on span at bounding box center [271, 333] width 15 height 15
click at [271, 338] on input "checkbox" at bounding box center [271, 338] width 1 height 1
checkbox input "true"
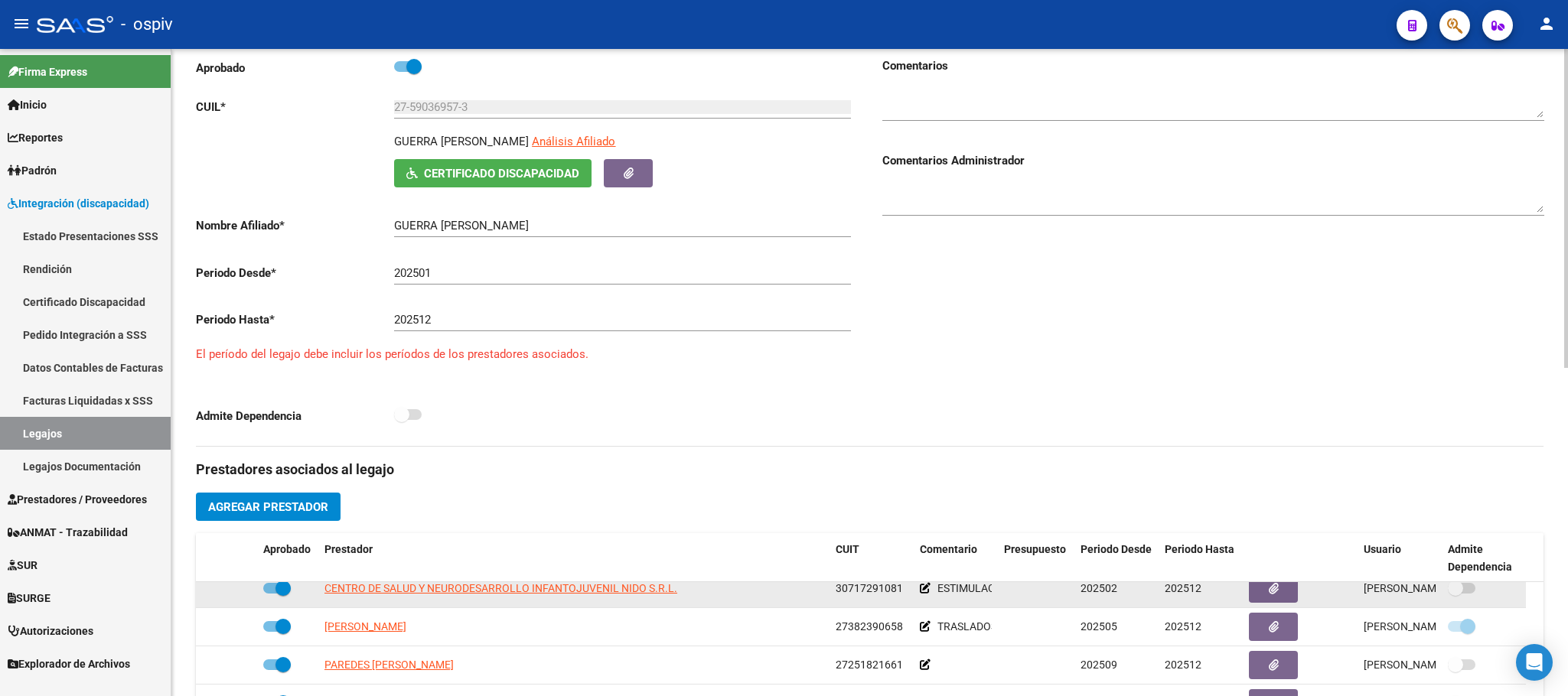
scroll to position [16, 0]
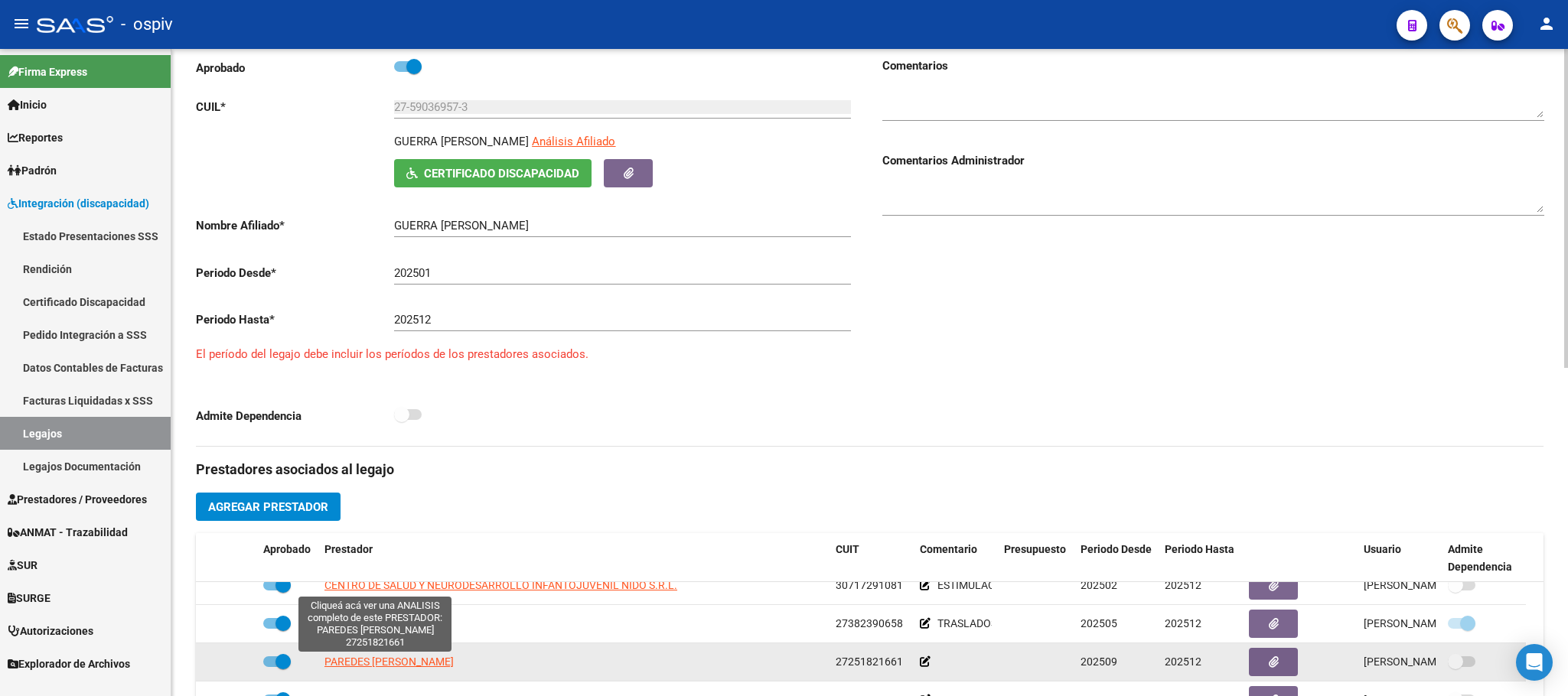
click at [401, 668] on span "PAREDES [PERSON_NAME]" at bounding box center [388, 662] width 129 height 12
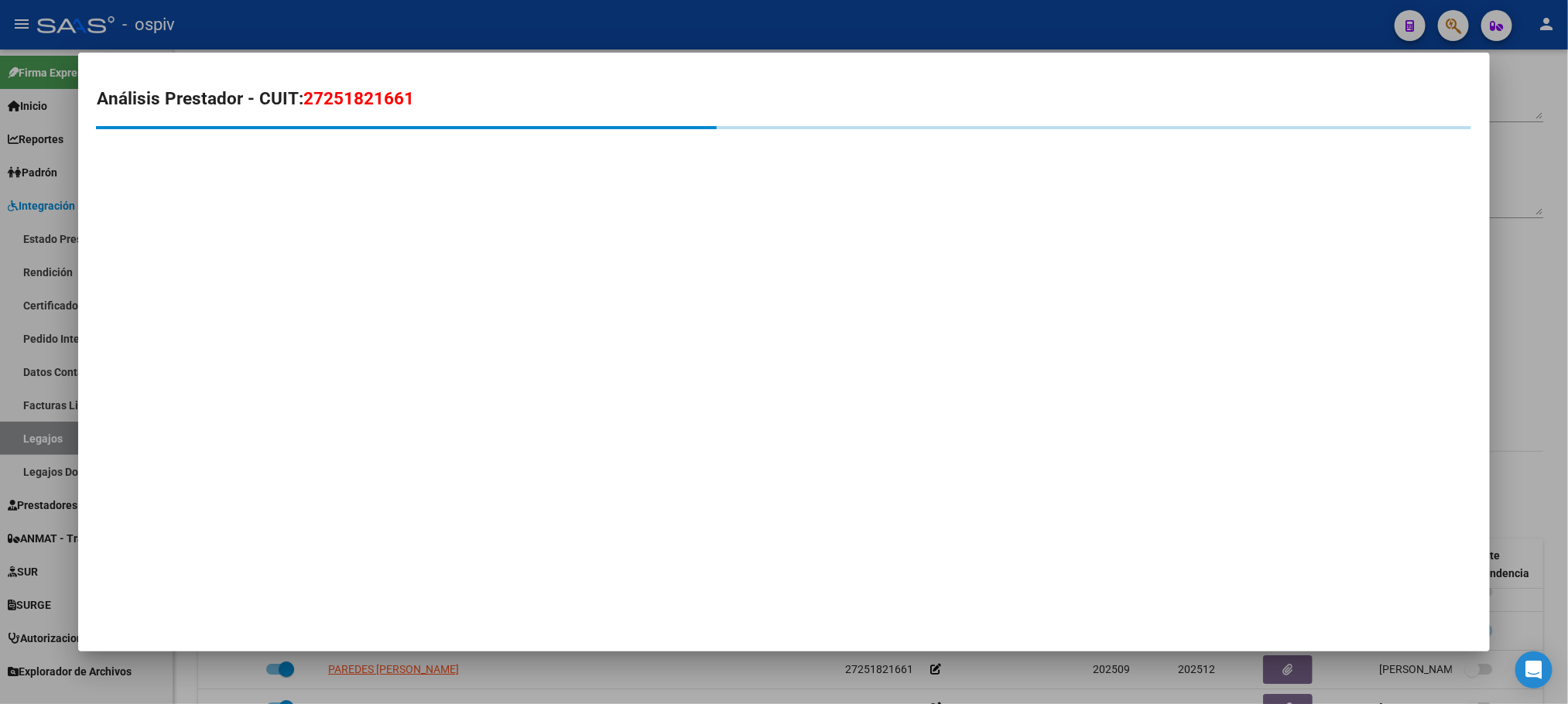
click at [727, 18] on div at bounding box center [784, 352] width 1568 height 704
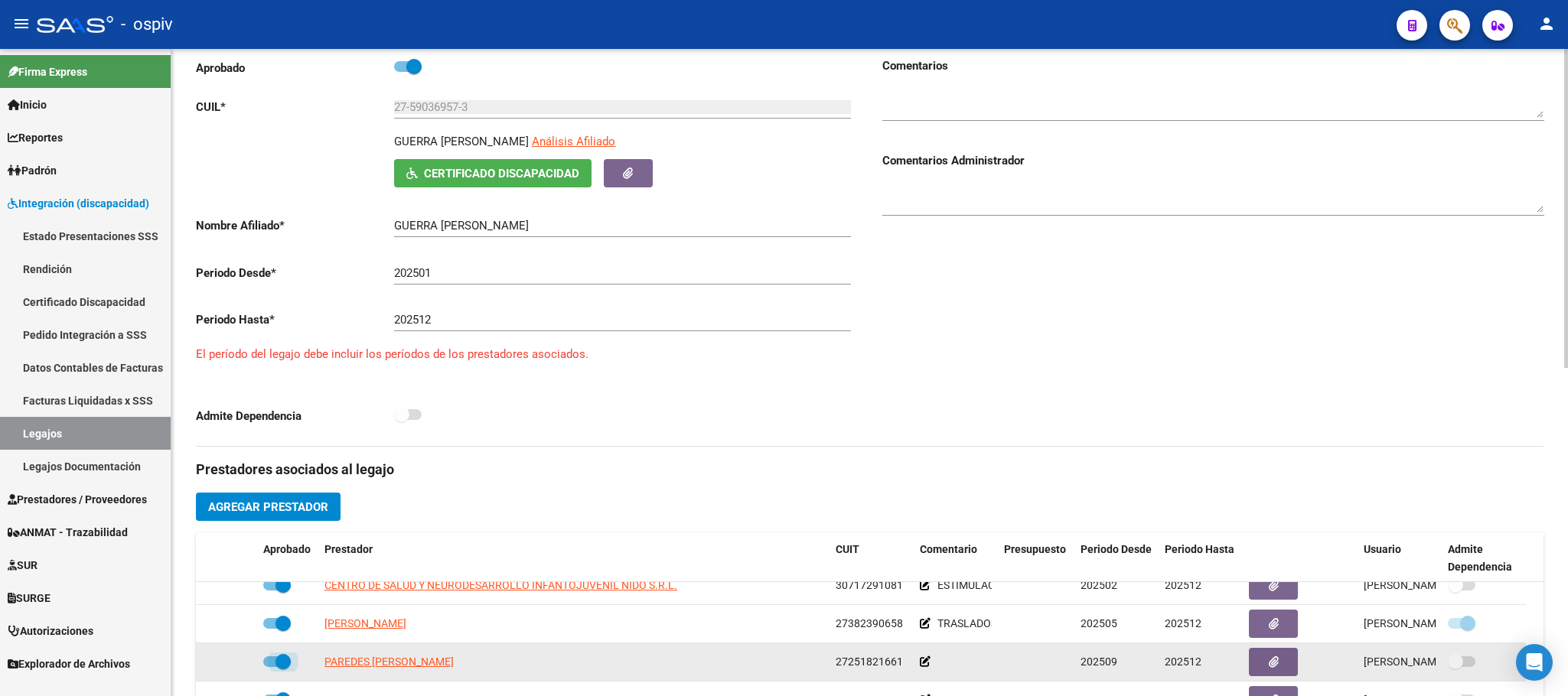
click at [281, 662] on span at bounding box center [283, 662] width 15 height 15
click at [271, 667] on input "checkbox" at bounding box center [271, 667] width 1 height 1
checkbox input "false"
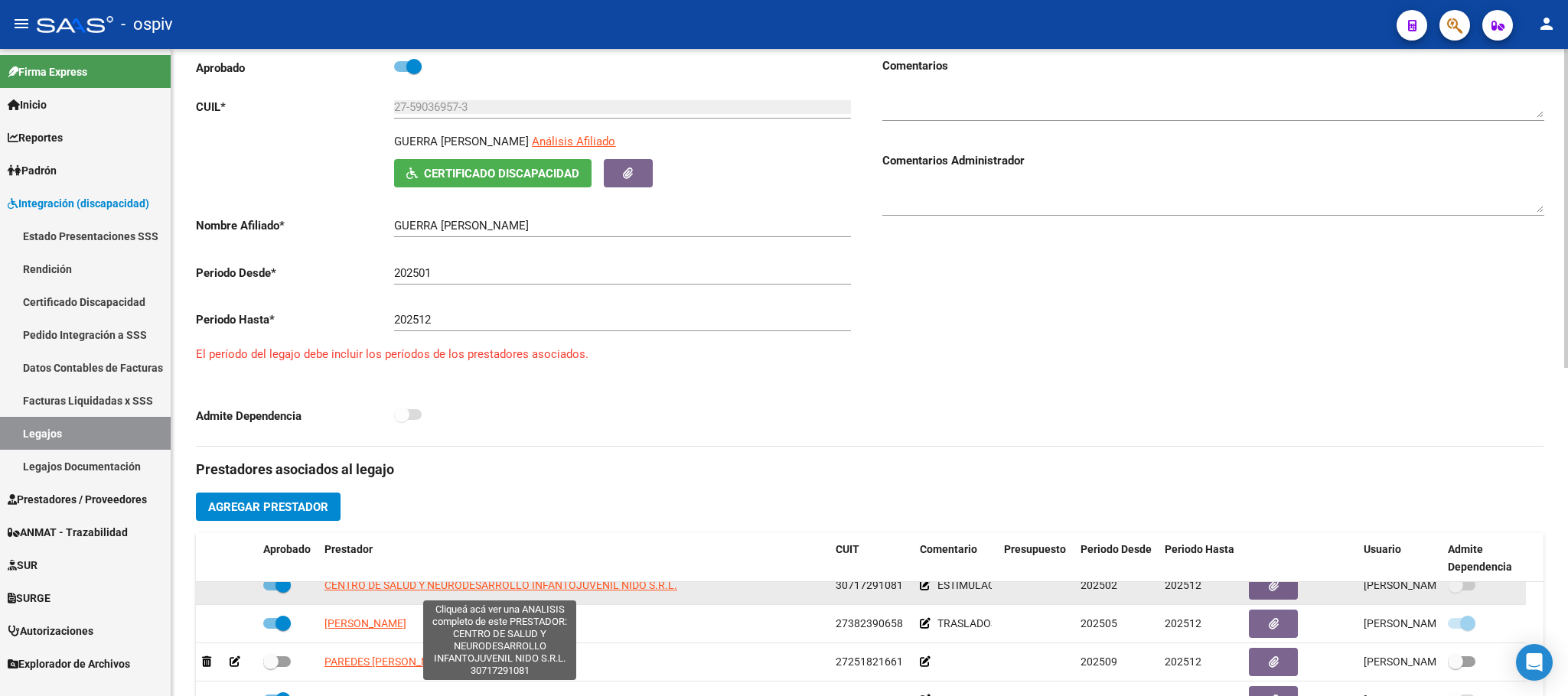
scroll to position [381, 0]
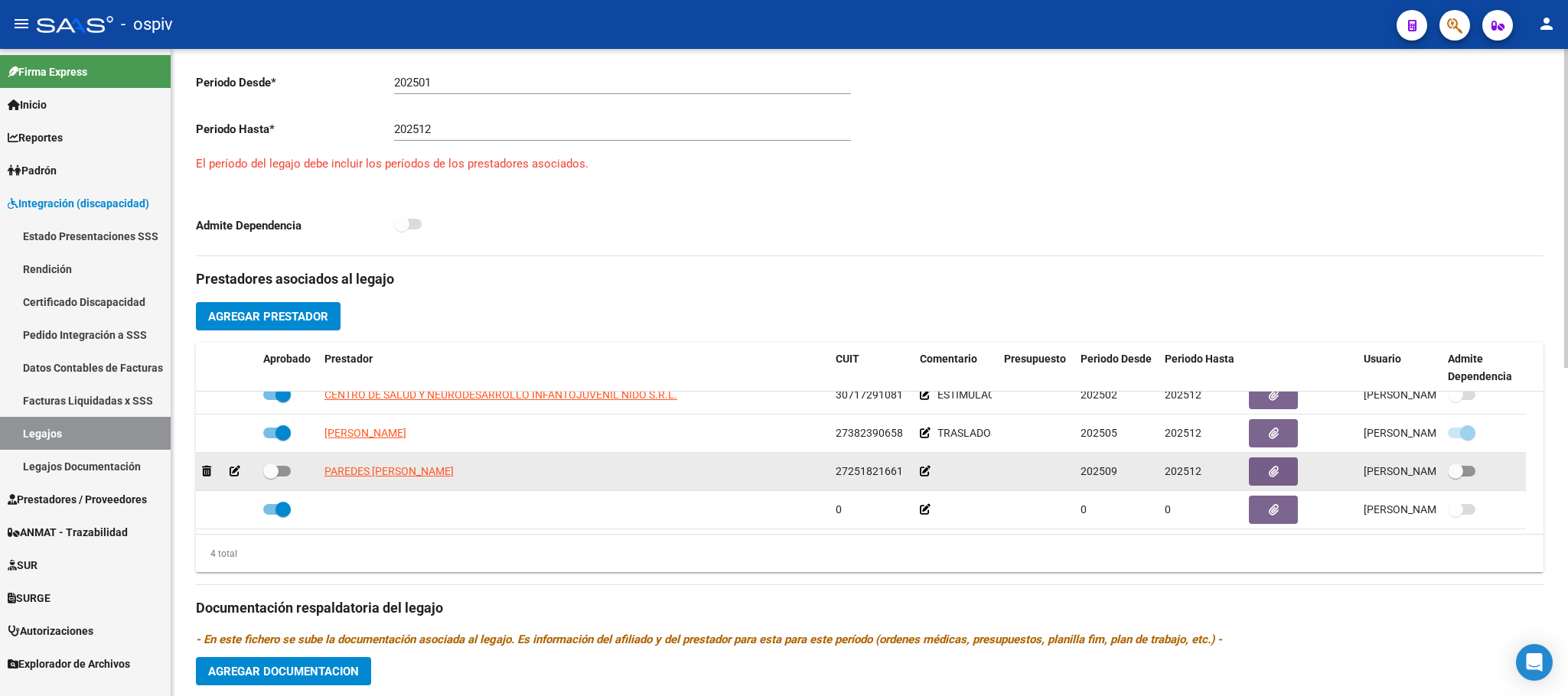
click at [229, 468] on icon at bounding box center [234, 470] width 11 height 11
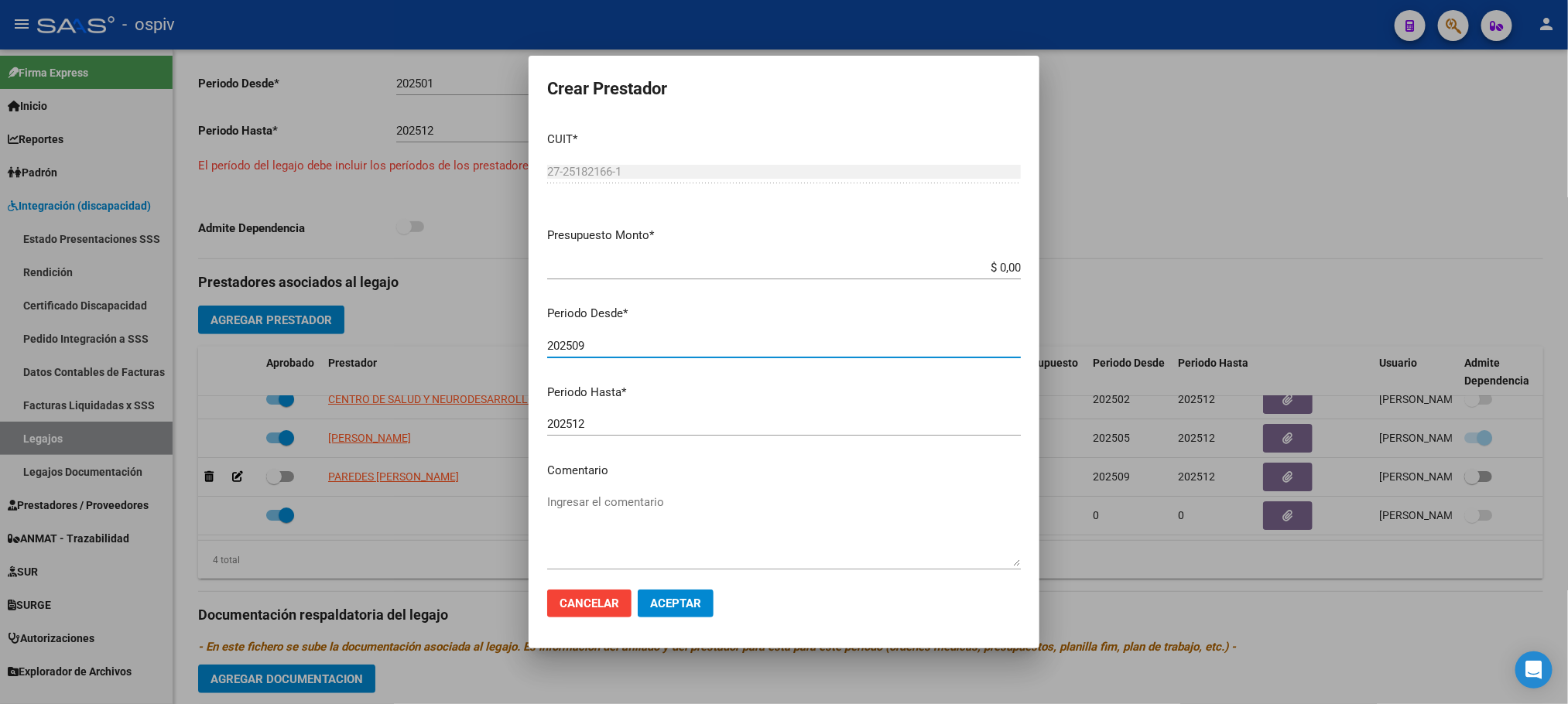
click at [599, 344] on input "202509" at bounding box center [784, 346] width 474 height 14
type input "2"
type input "202509"
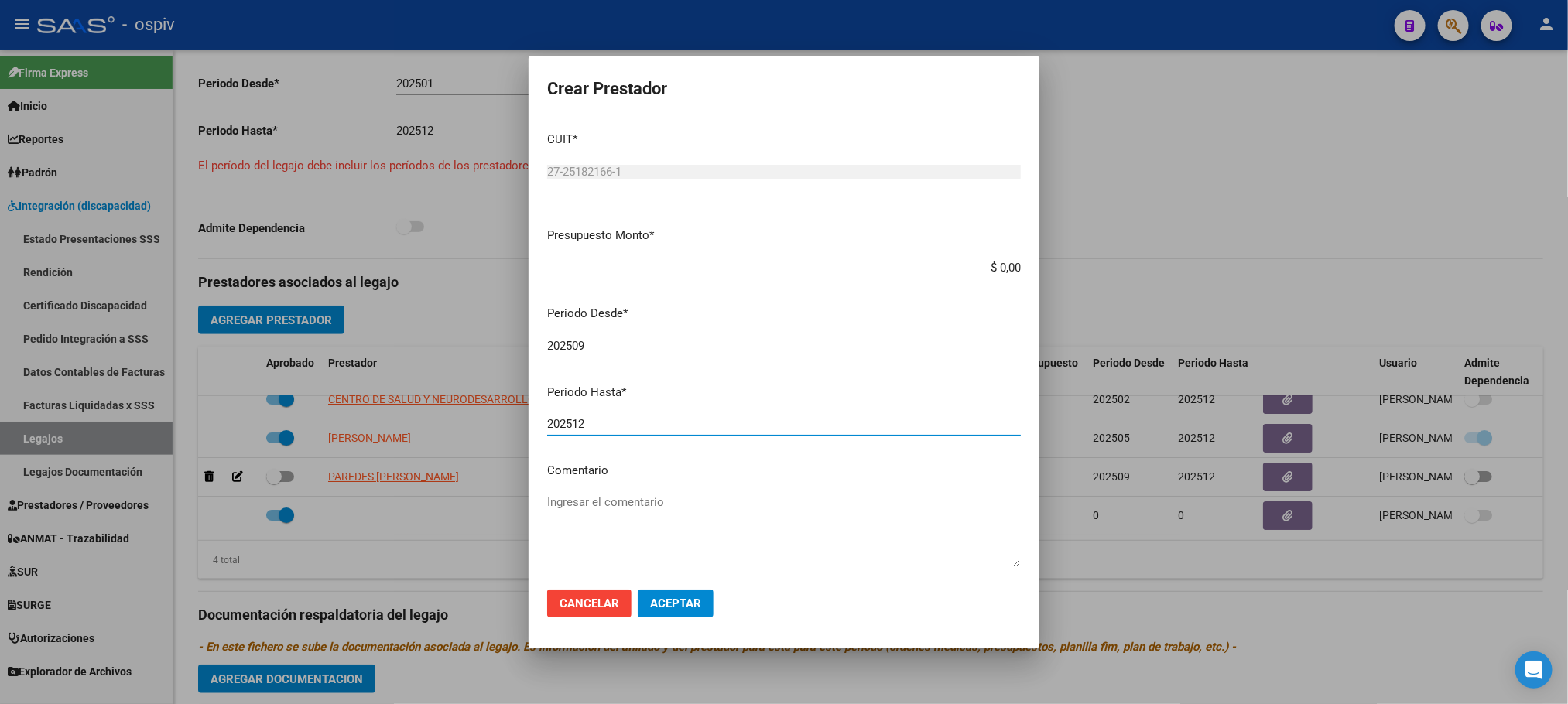
click at [636, 417] on input "202512" at bounding box center [784, 424] width 474 height 14
type input "2"
type input "202512"
click at [699, 604] on span "Aceptar" at bounding box center [675, 603] width 51 height 14
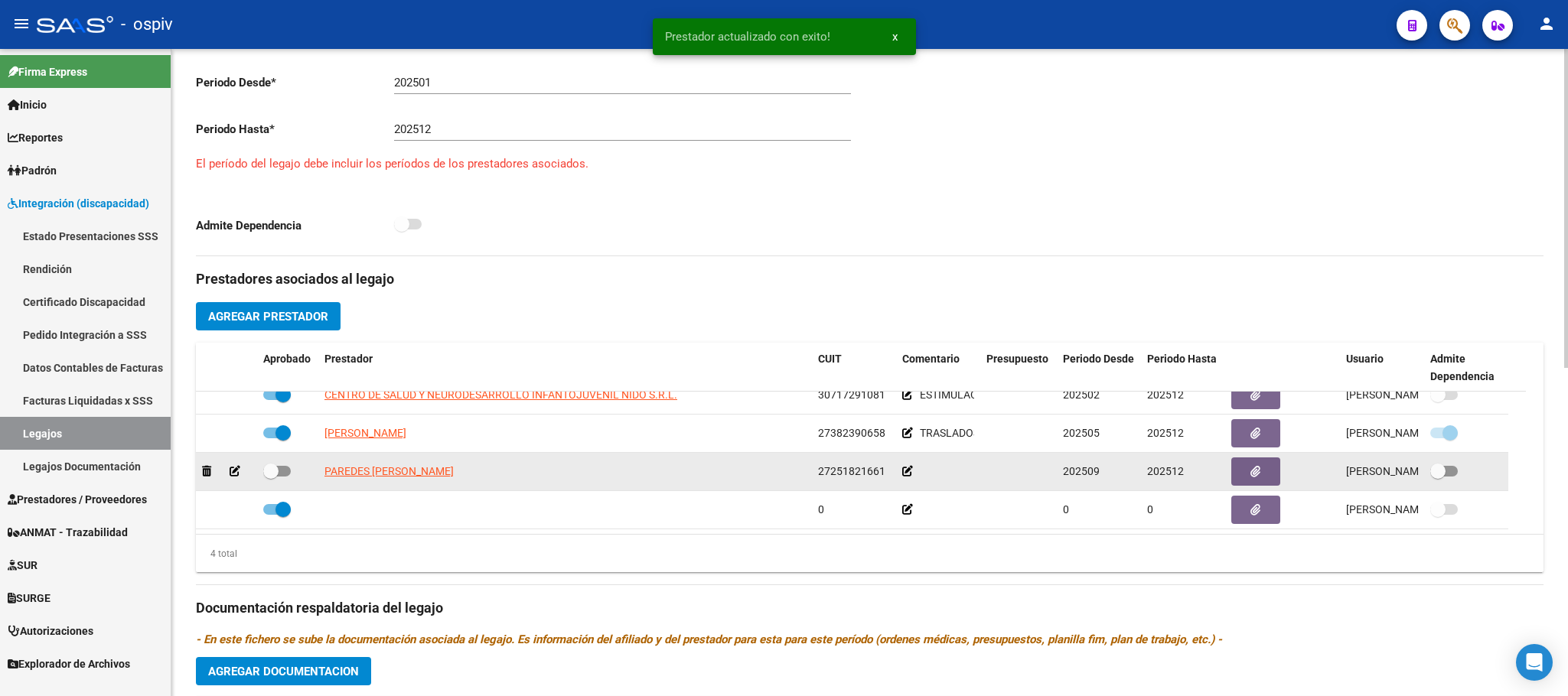
click at [286, 473] on span at bounding box center [276, 470] width 28 height 11
click at [271, 477] on input "checkbox" at bounding box center [271, 477] width 1 height 1
checkbox input "true"
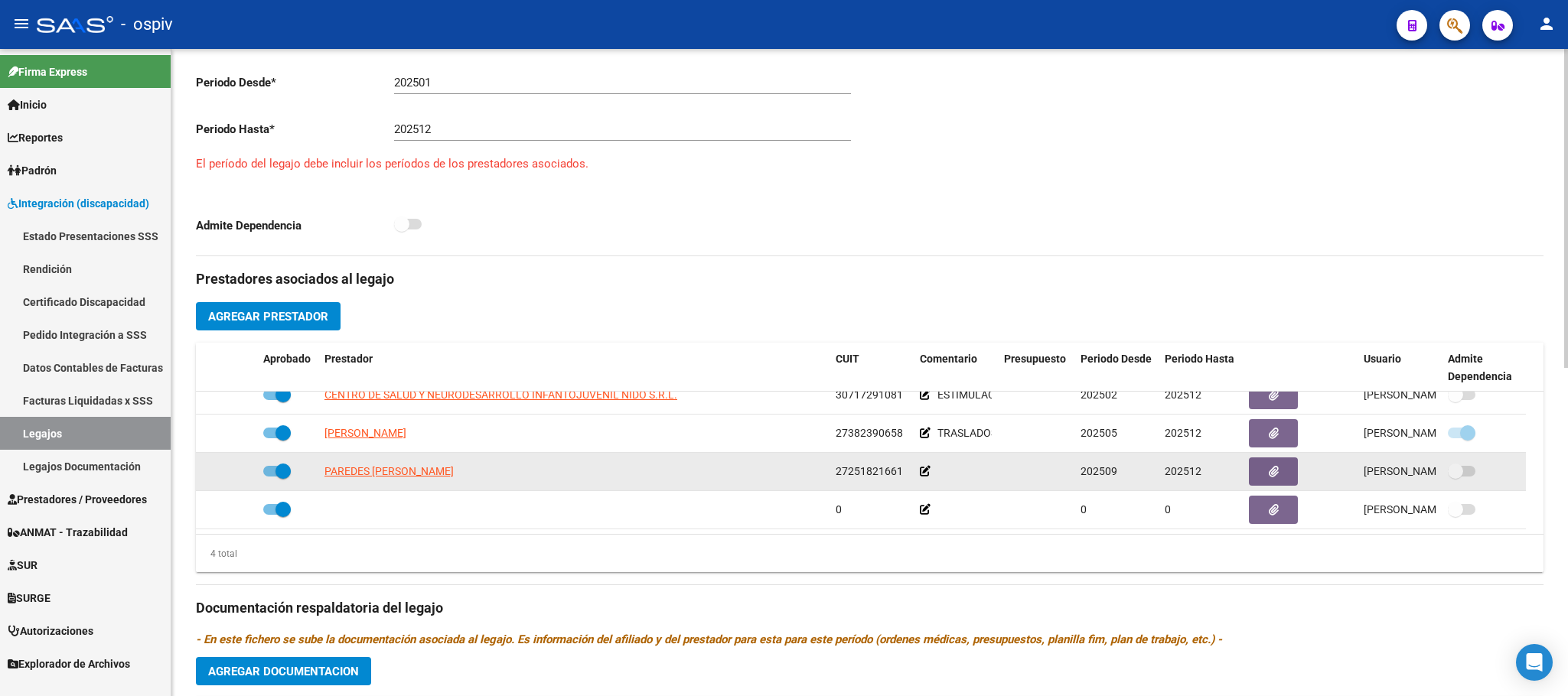
click at [927, 477] on icon at bounding box center [925, 470] width 11 height 11
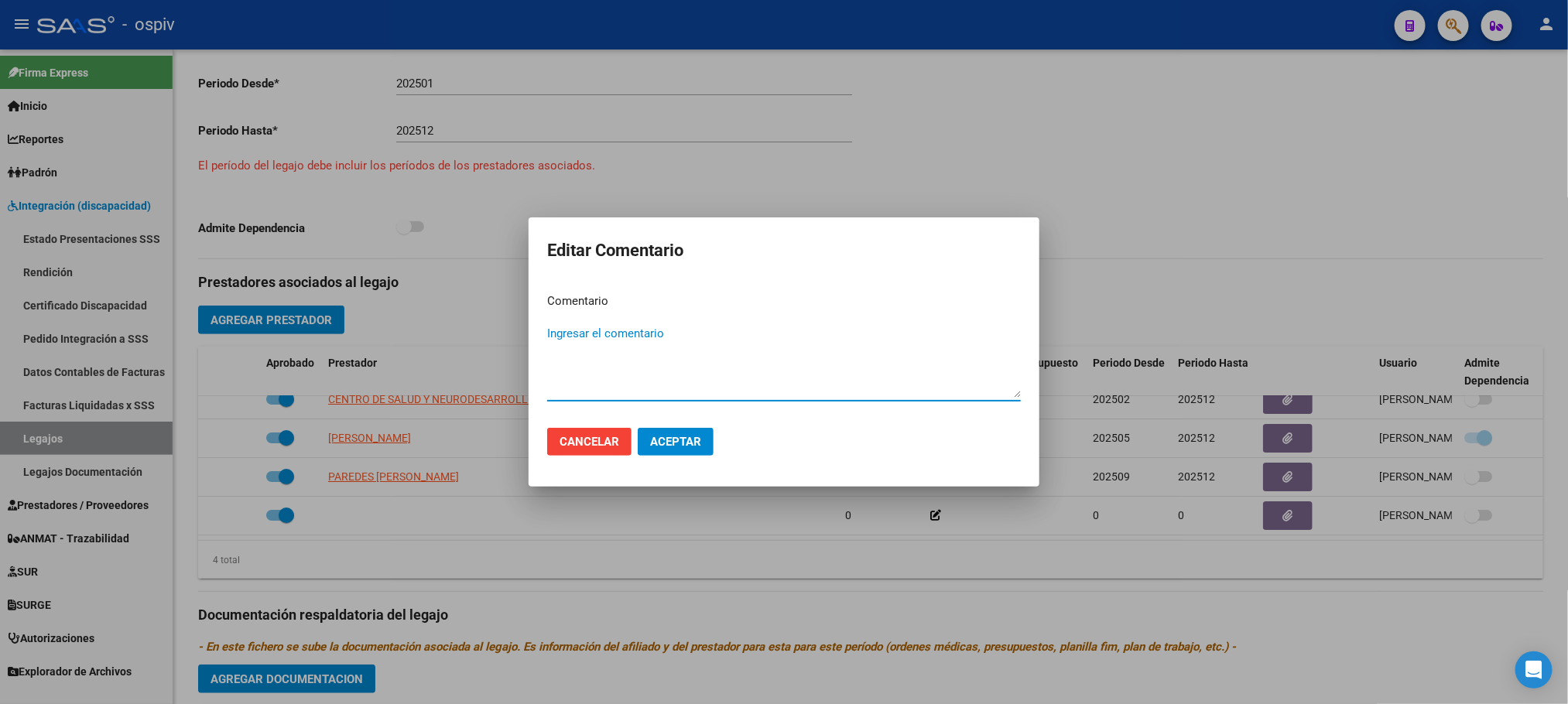
click at [870, 378] on textarea "Ingresar el comentario" at bounding box center [784, 361] width 474 height 73
type textarea "s"
type textarea "SAIE"
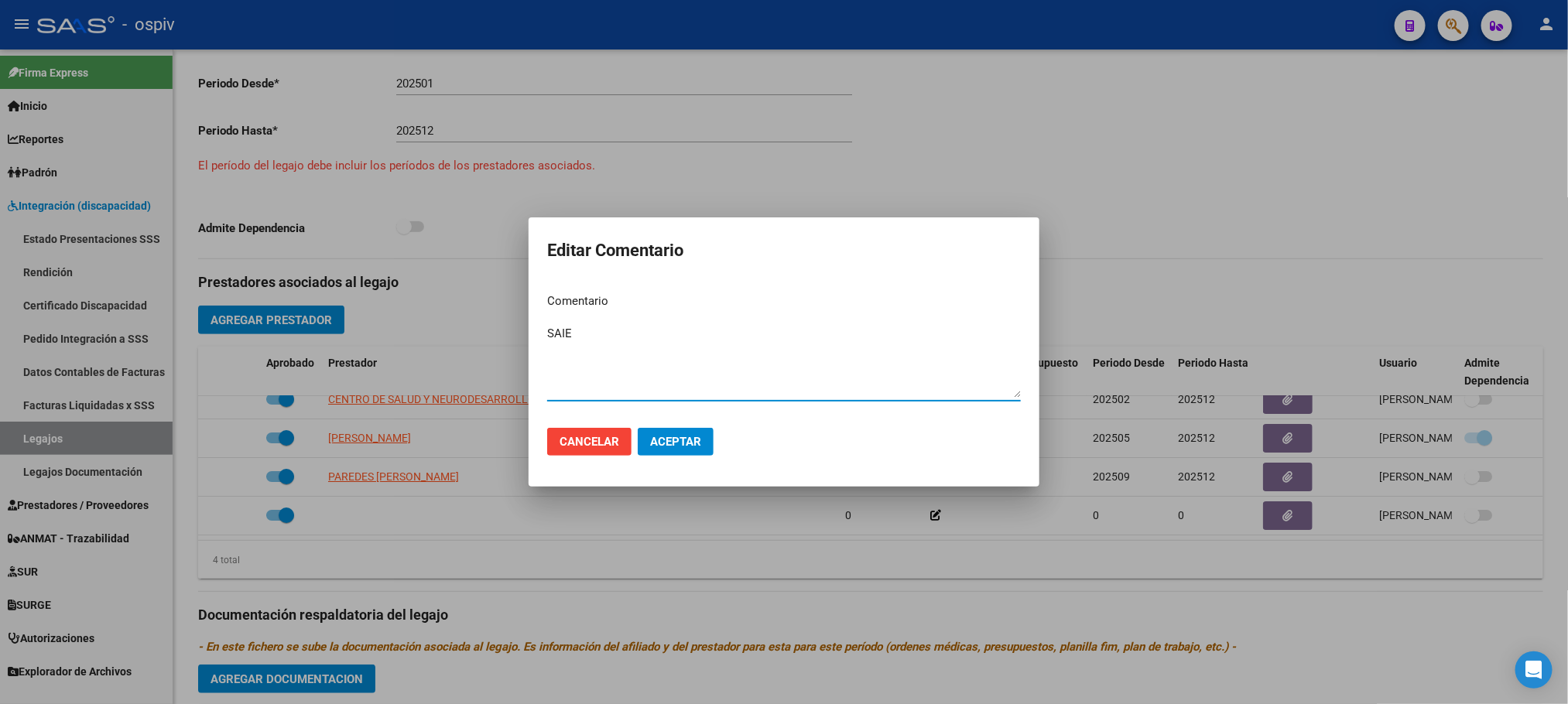
click at [679, 440] on span "Aceptar" at bounding box center [675, 442] width 51 height 14
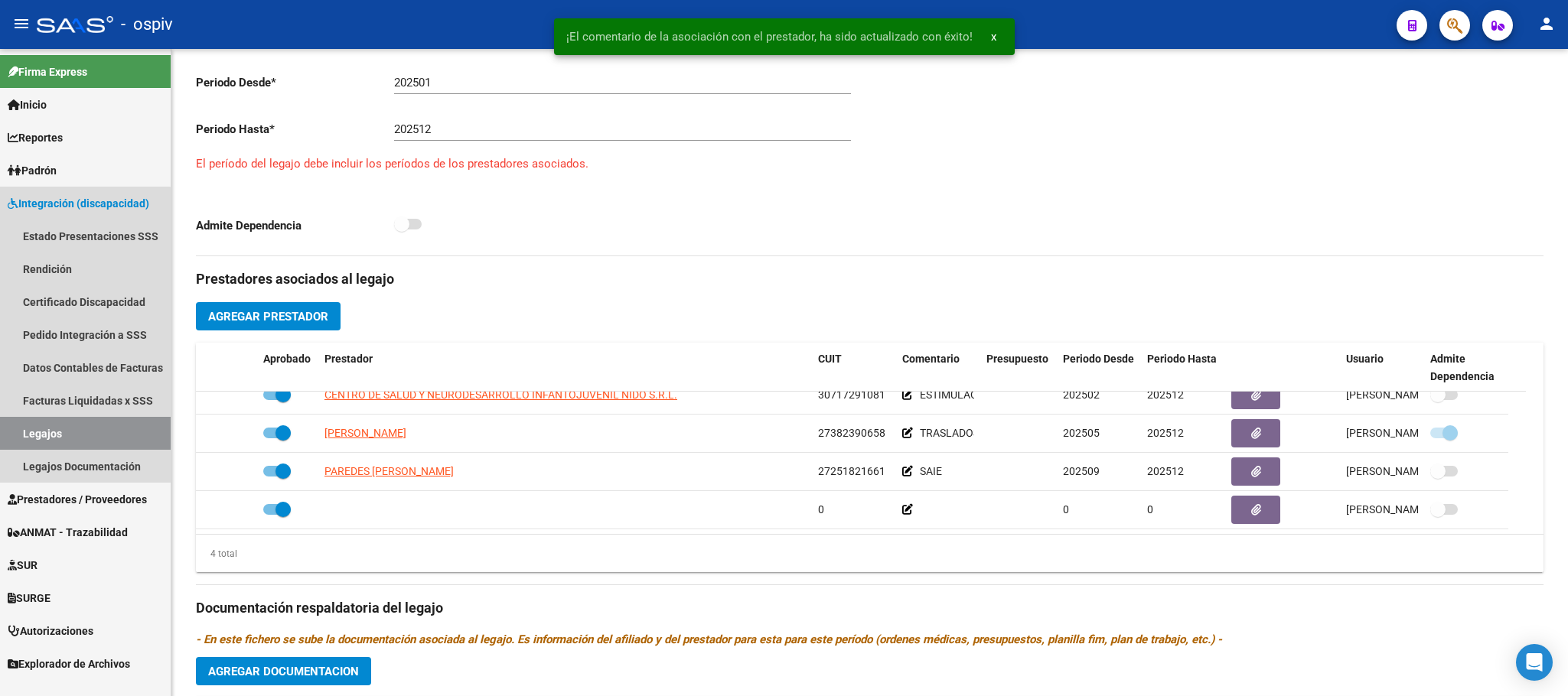
click at [65, 439] on link "Legajos" at bounding box center [85, 433] width 170 height 33
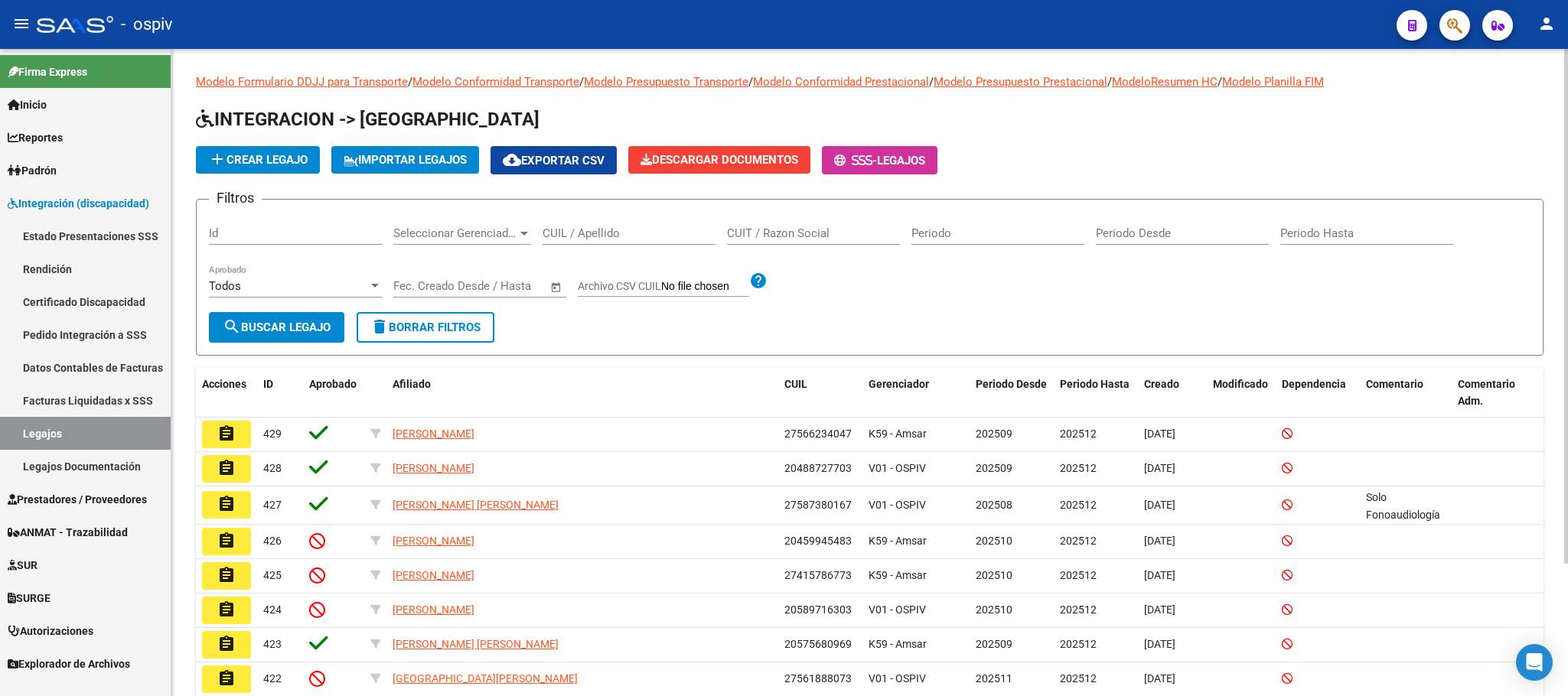
click at [590, 228] on input "CUIL / Apellido" at bounding box center [628, 233] width 173 height 13
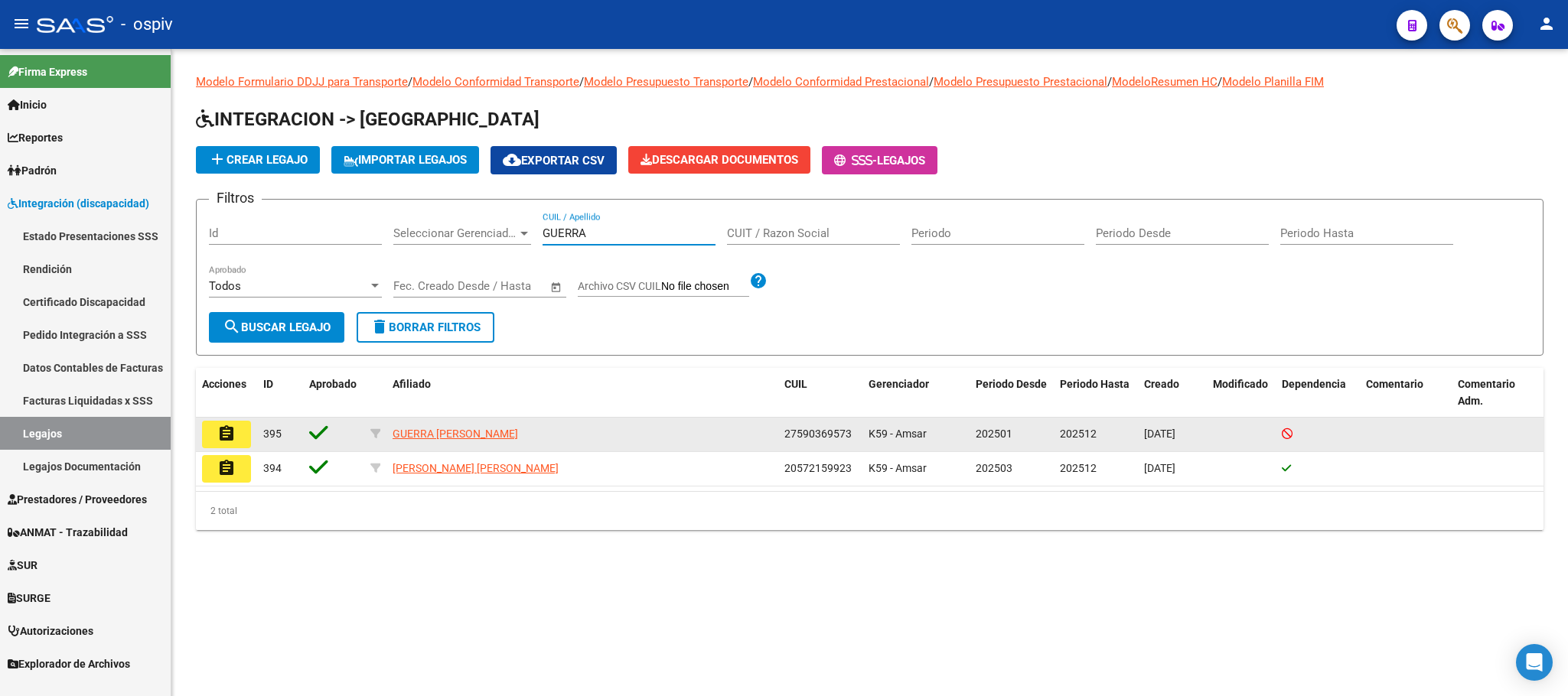
type input "GUERRA"
click at [217, 436] on mat-icon "assignment" at bounding box center [226, 433] width 18 height 18
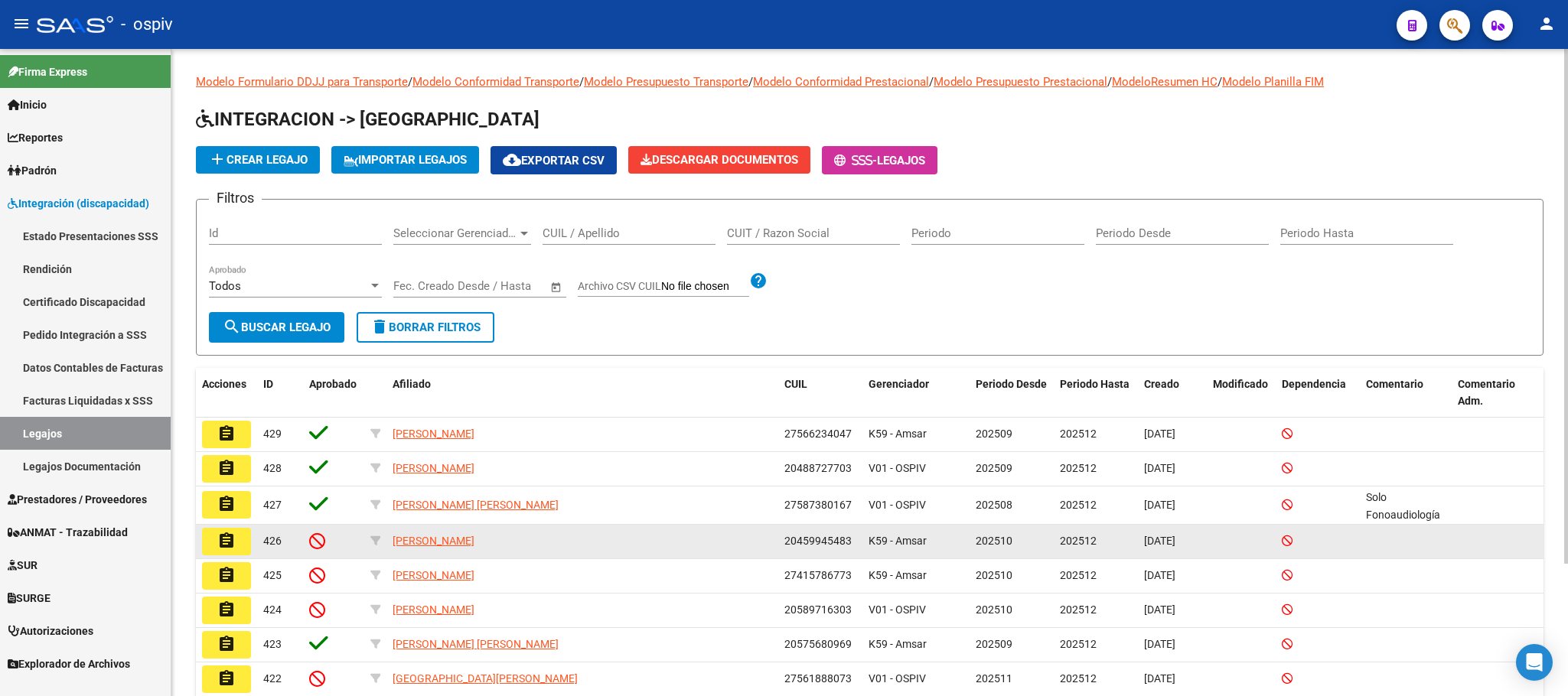
scroll to position [166, 0]
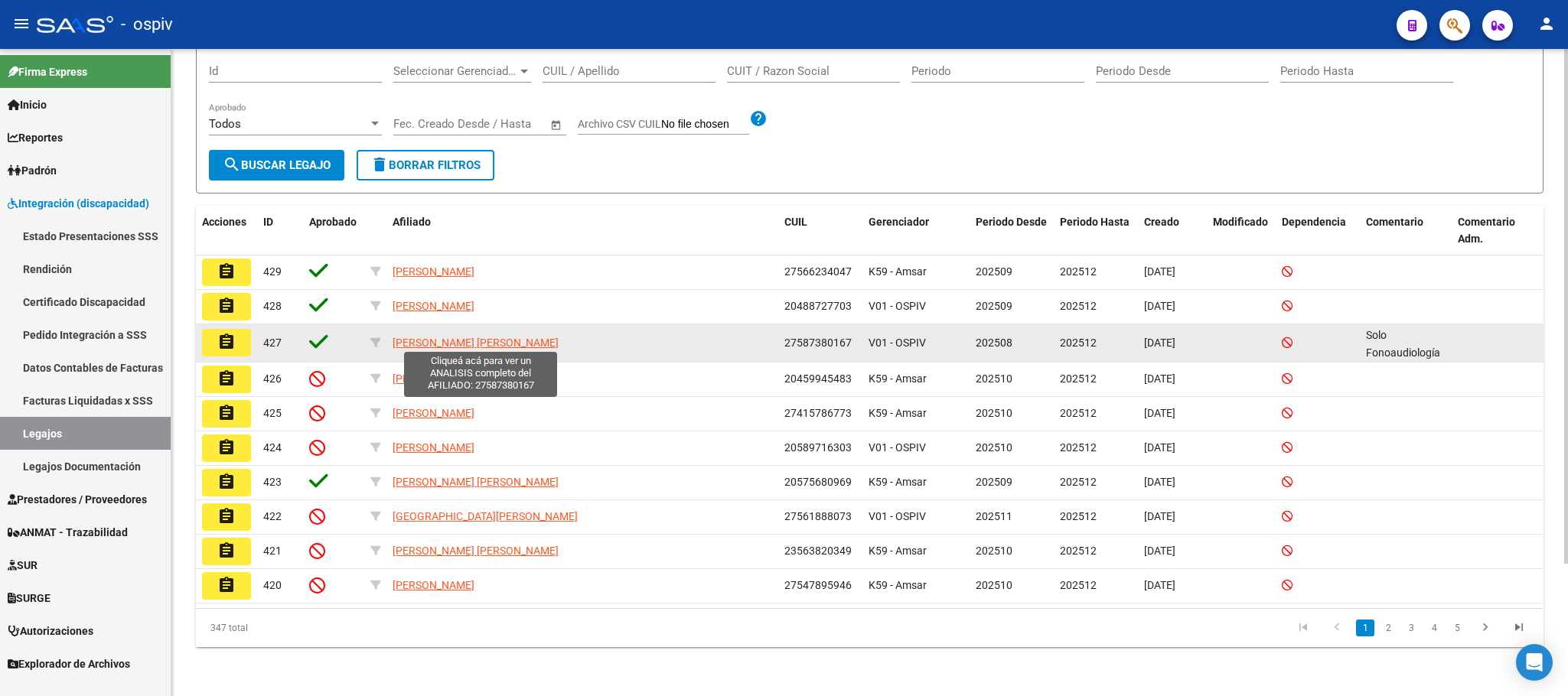
click at [457, 338] on span "[PERSON_NAME] [PERSON_NAME]" at bounding box center [476, 342] width 166 height 12
type textarea "27587380167"
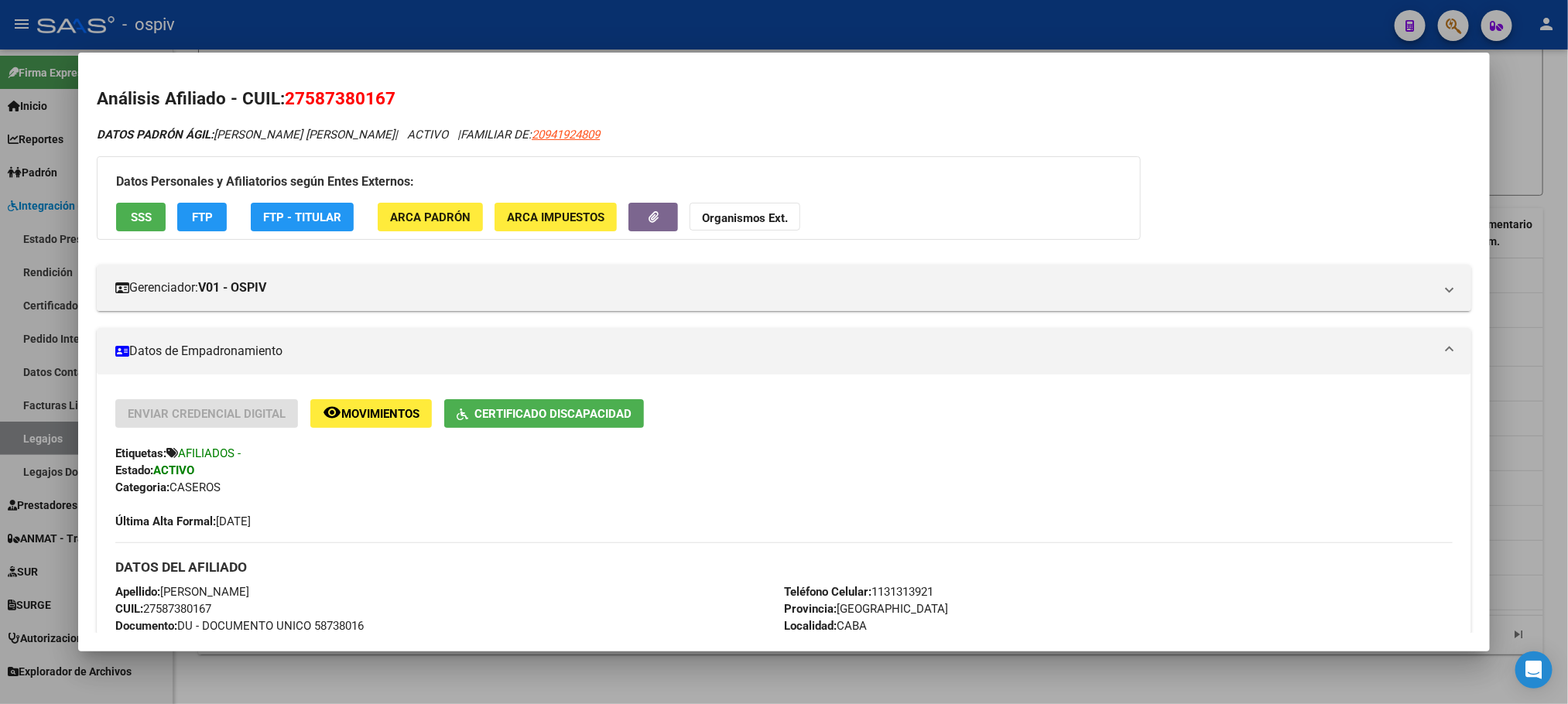
click at [506, 35] on div at bounding box center [784, 352] width 1568 height 704
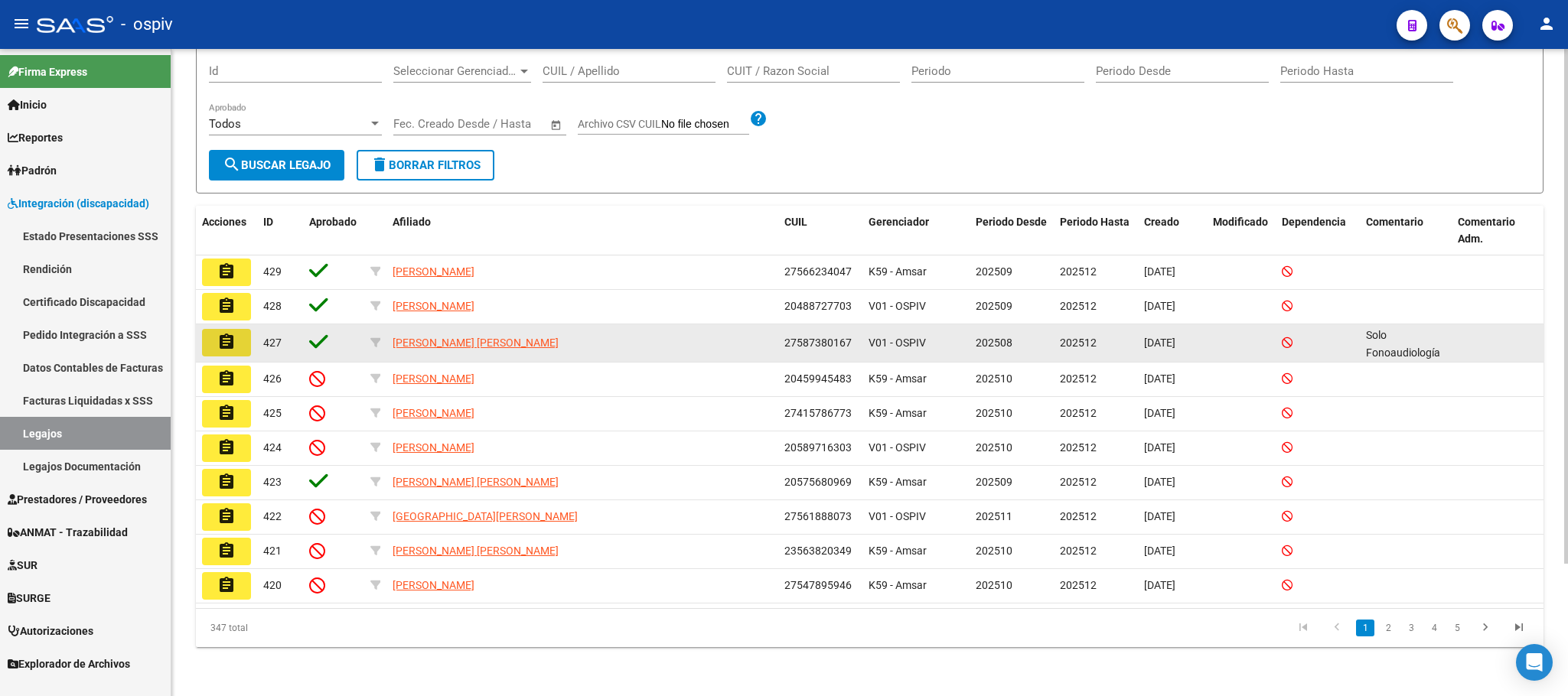
click at [236, 339] on button "assignment" at bounding box center [226, 342] width 49 height 28
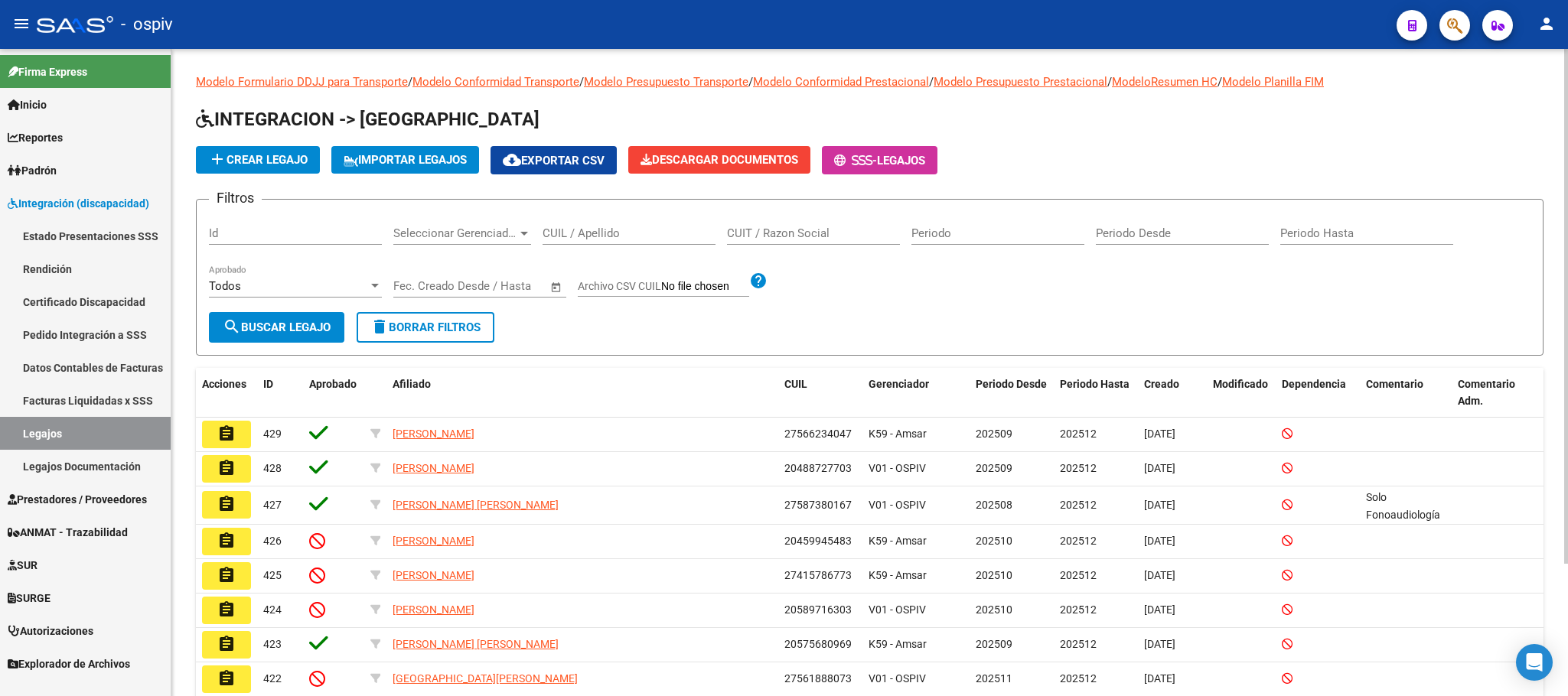
click at [579, 231] on input "CUIL / Apellido" at bounding box center [628, 233] width 173 height 13
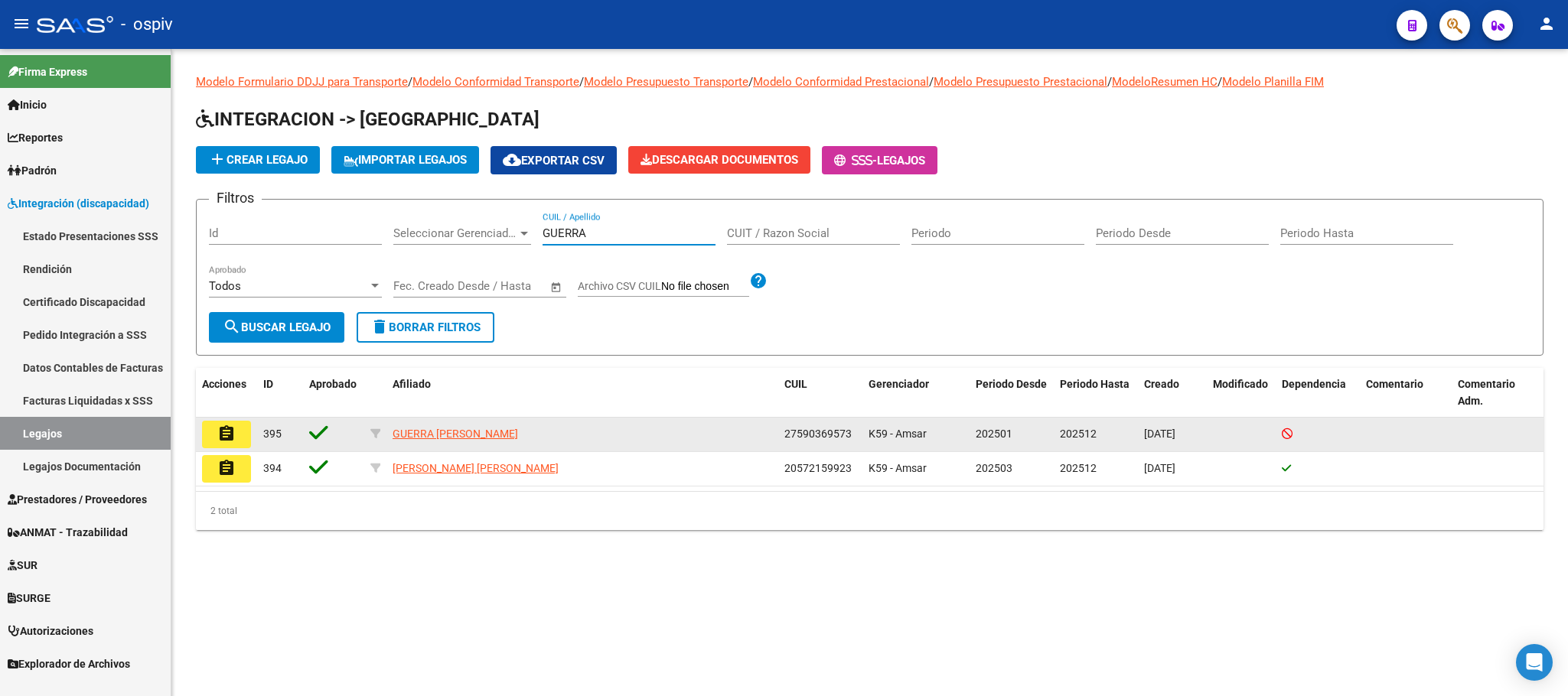
type input "GUERRA"
click at [224, 427] on mat-icon "assignment" at bounding box center [226, 433] width 18 height 18
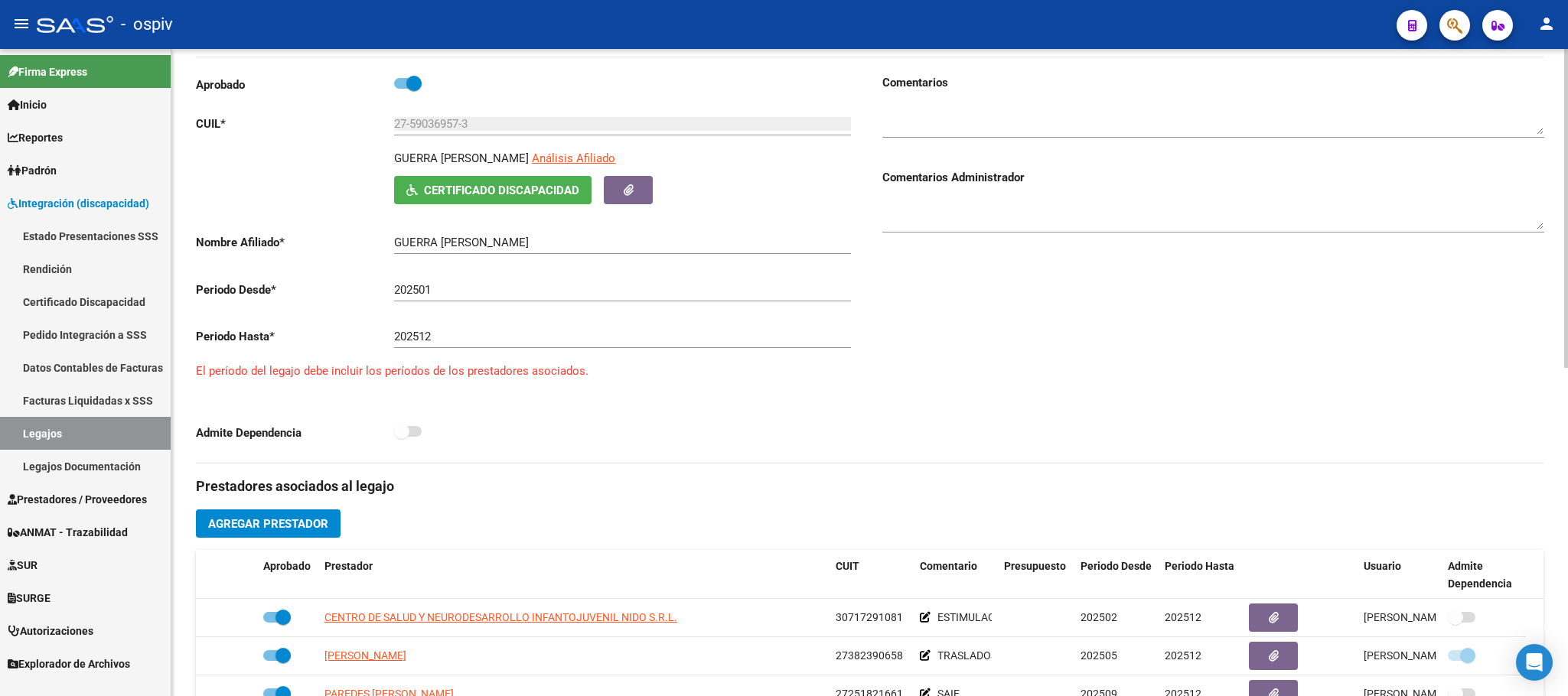
scroll to position [381, 0]
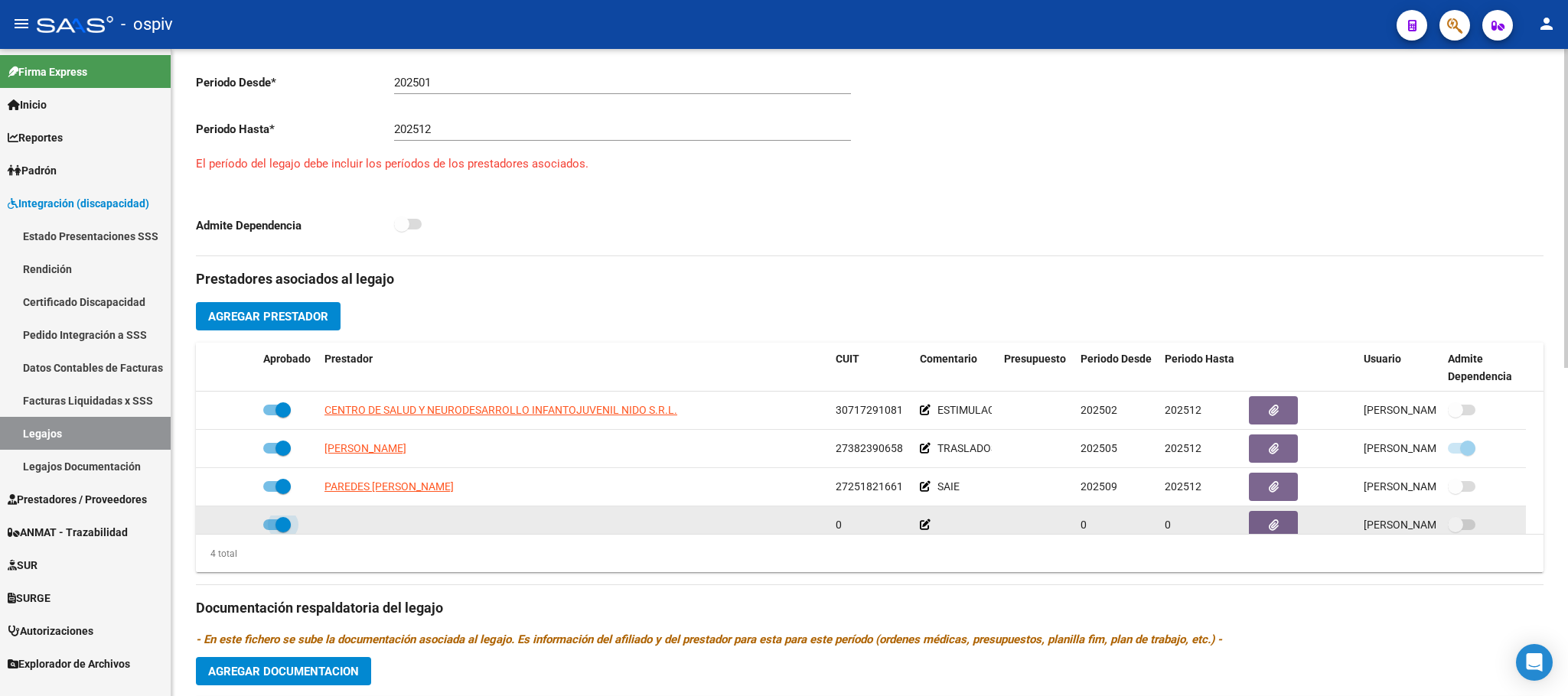
click at [280, 529] on span at bounding box center [283, 525] width 15 height 15
click at [271, 531] on input "checkbox" at bounding box center [271, 531] width 1 height 1
checkbox input "false"
click at [205, 524] on icon at bounding box center [207, 524] width 10 height 11
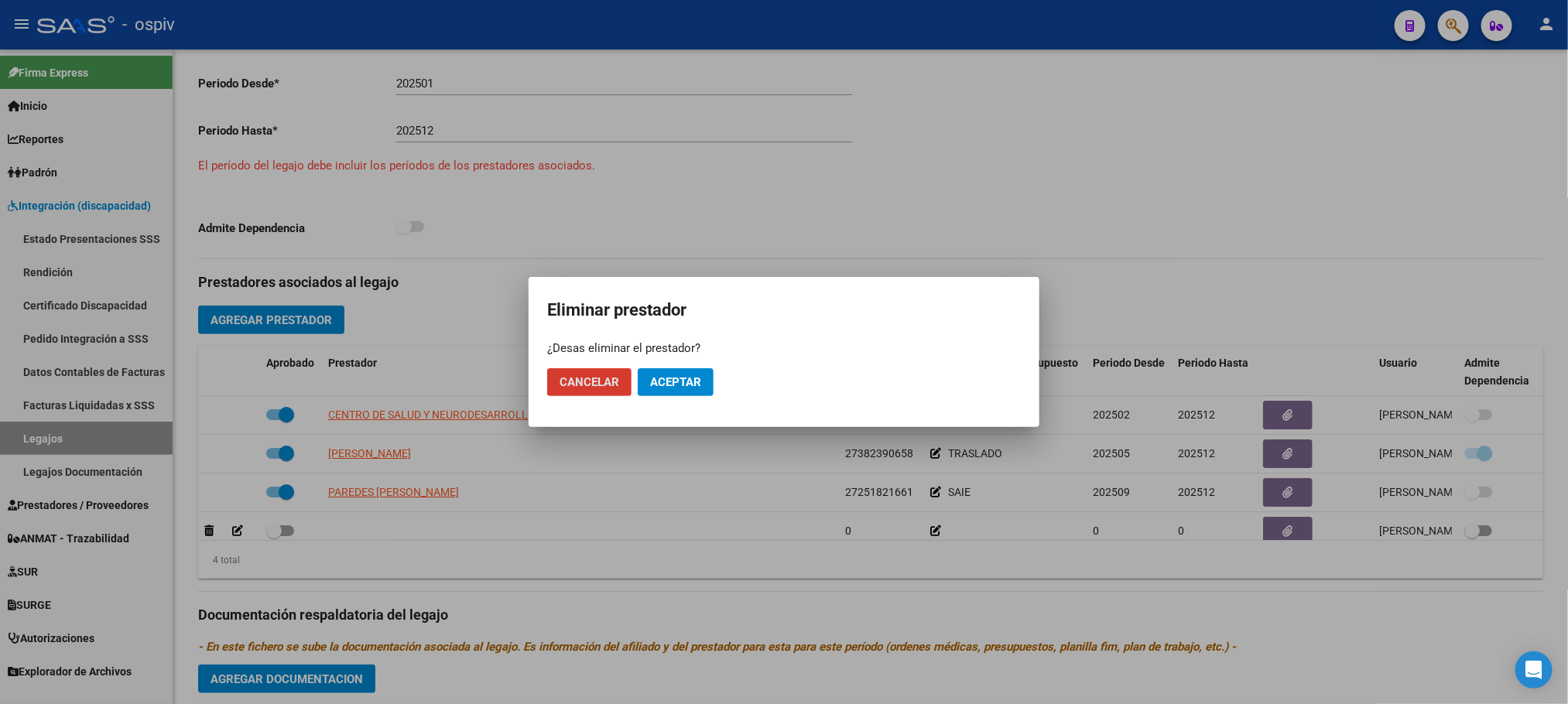
click at [676, 379] on span "Aceptar" at bounding box center [675, 382] width 51 height 14
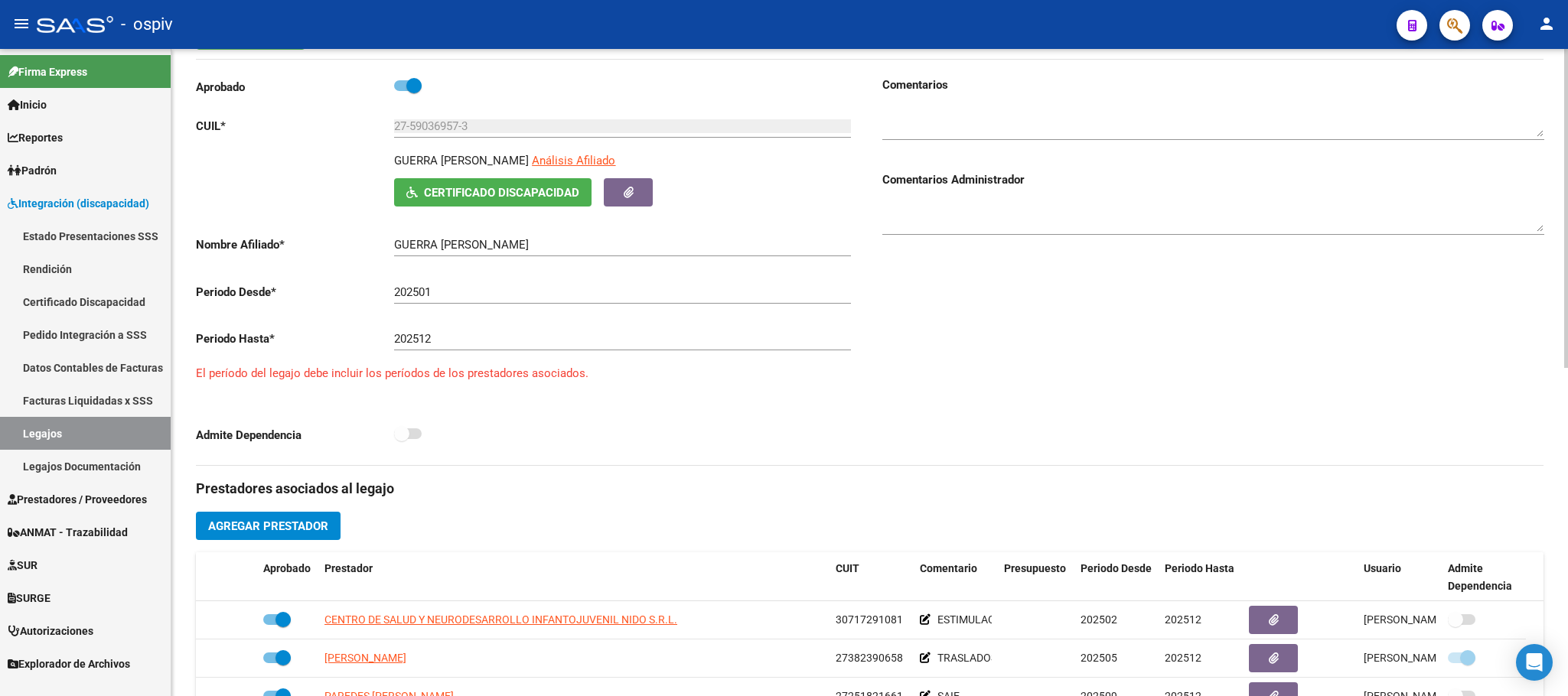
scroll to position [0, 0]
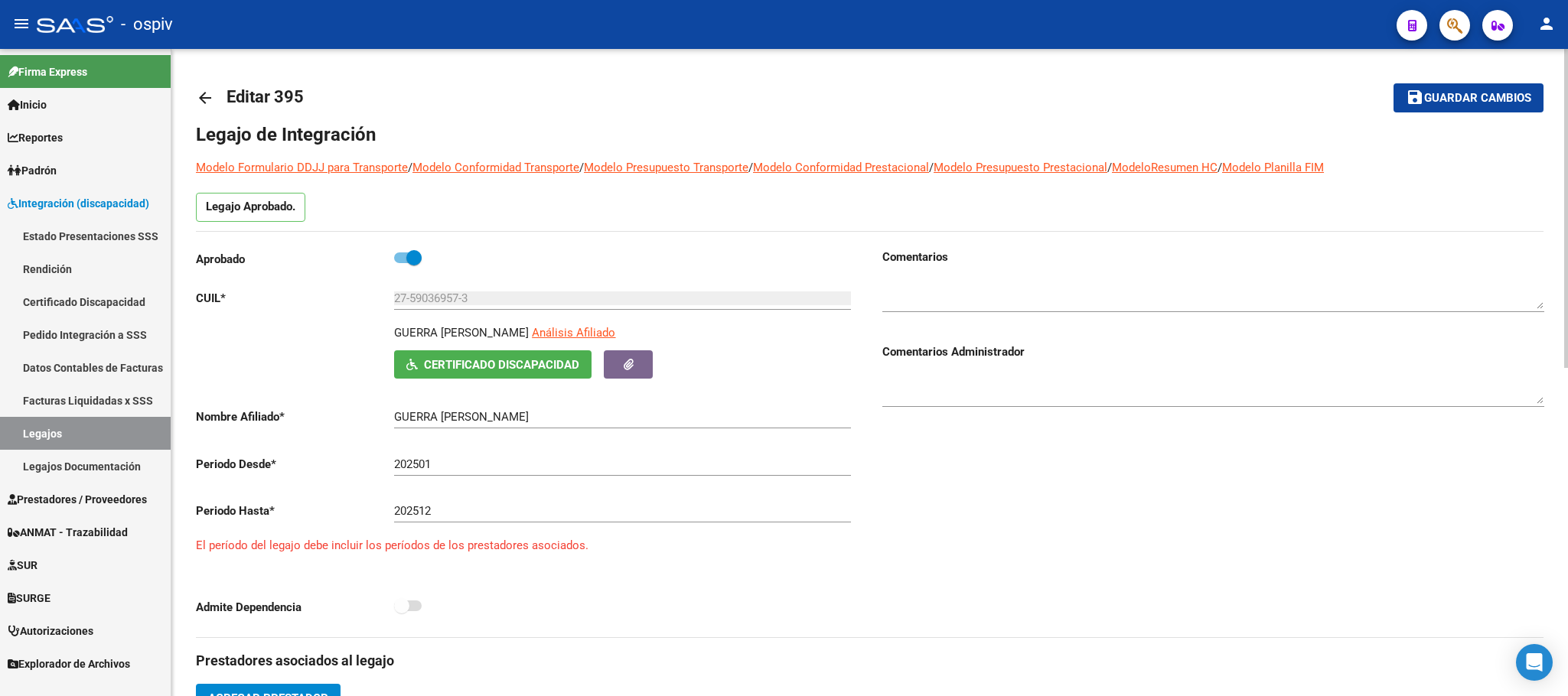
click at [1455, 103] on span "Guardar cambios" at bounding box center [1477, 98] width 107 height 13
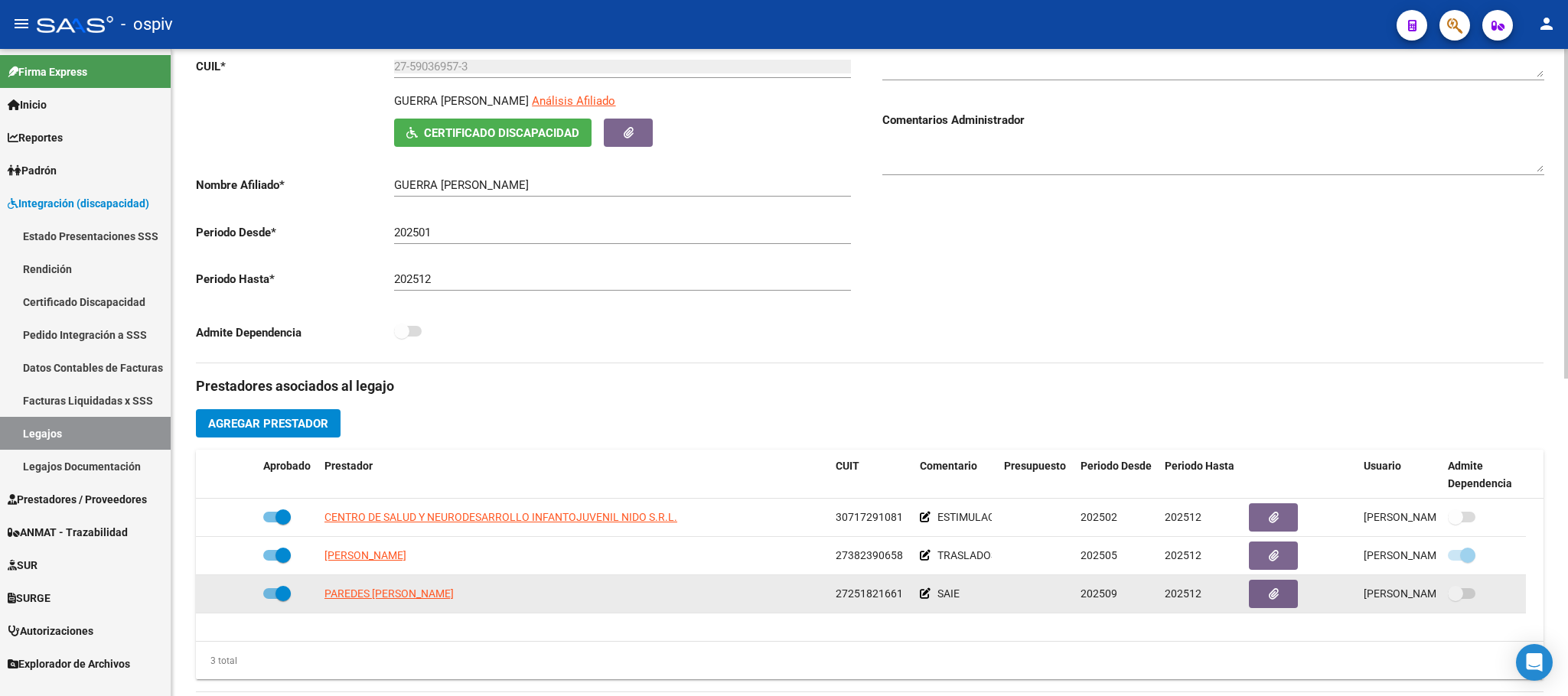
scroll to position [381, 0]
